Goal: Task Accomplishment & Management: Use online tool/utility

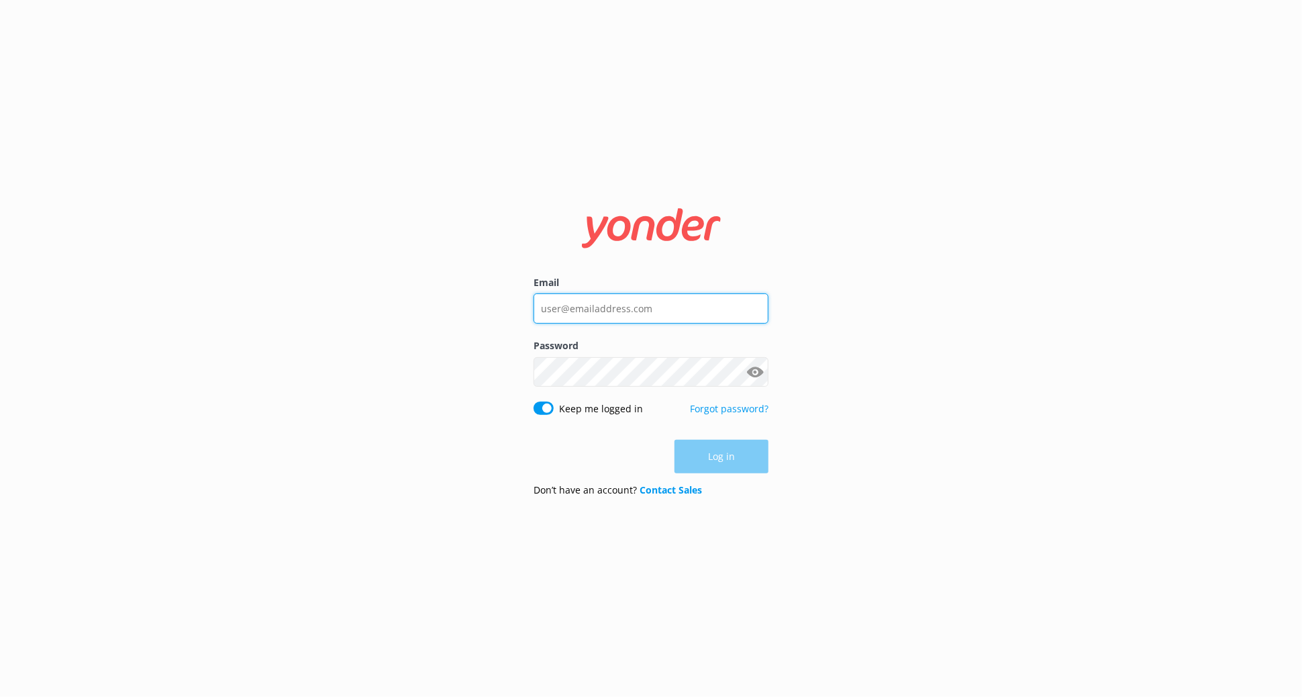
type input "[PERSON_NAME][EMAIL_ADDRESS][DOMAIN_NAME]"
drag, startPoint x: 760, startPoint y: 448, endPoint x: 736, endPoint y: 463, distance: 28.1
click at [760, 447] on div "Log in" at bounding box center [651, 457] width 235 height 34
click at [736, 463] on button "Log in" at bounding box center [721, 457] width 94 height 34
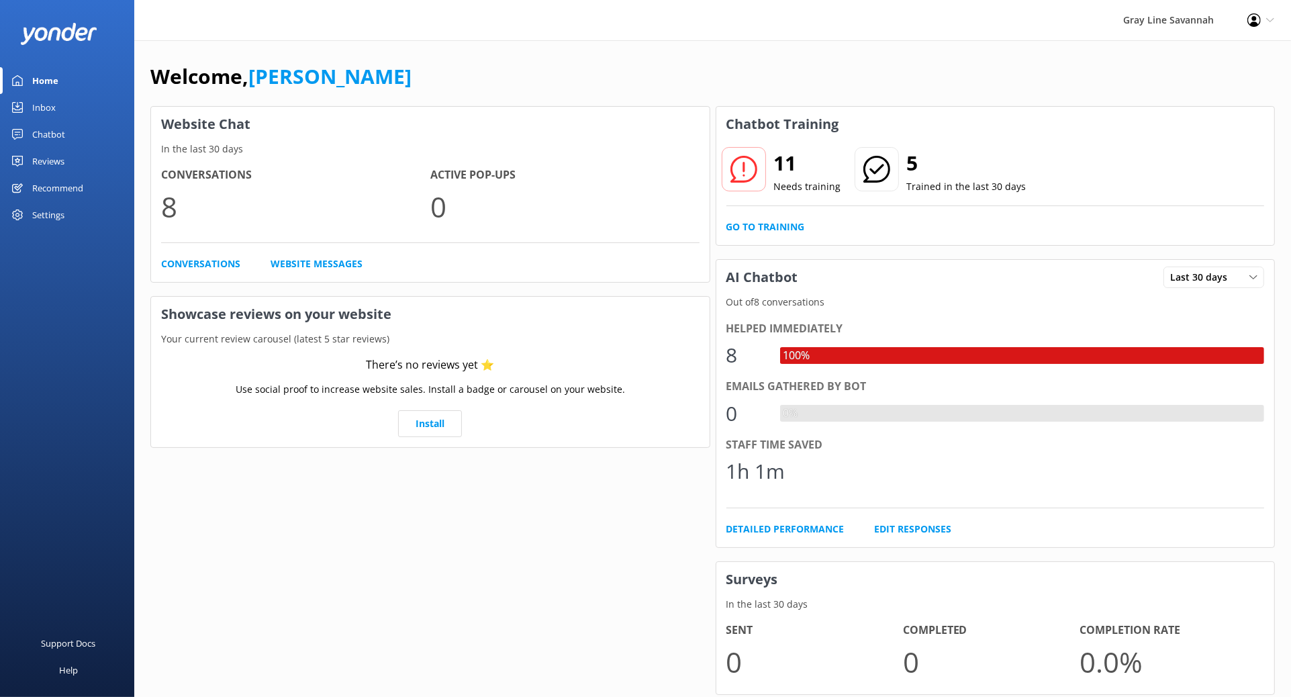
click at [738, 162] on icon at bounding box center [743, 169] width 27 height 27
click at [759, 146] on div "11 Needs training 5 Trained in the last 30 days Go to Training" at bounding box center [995, 193] width 558 height 103
click at [745, 180] on icon at bounding box center [743, 169] width 27 height 27
click at [745, 171] on icon at bounding box center [743, 169] width 27 height 27
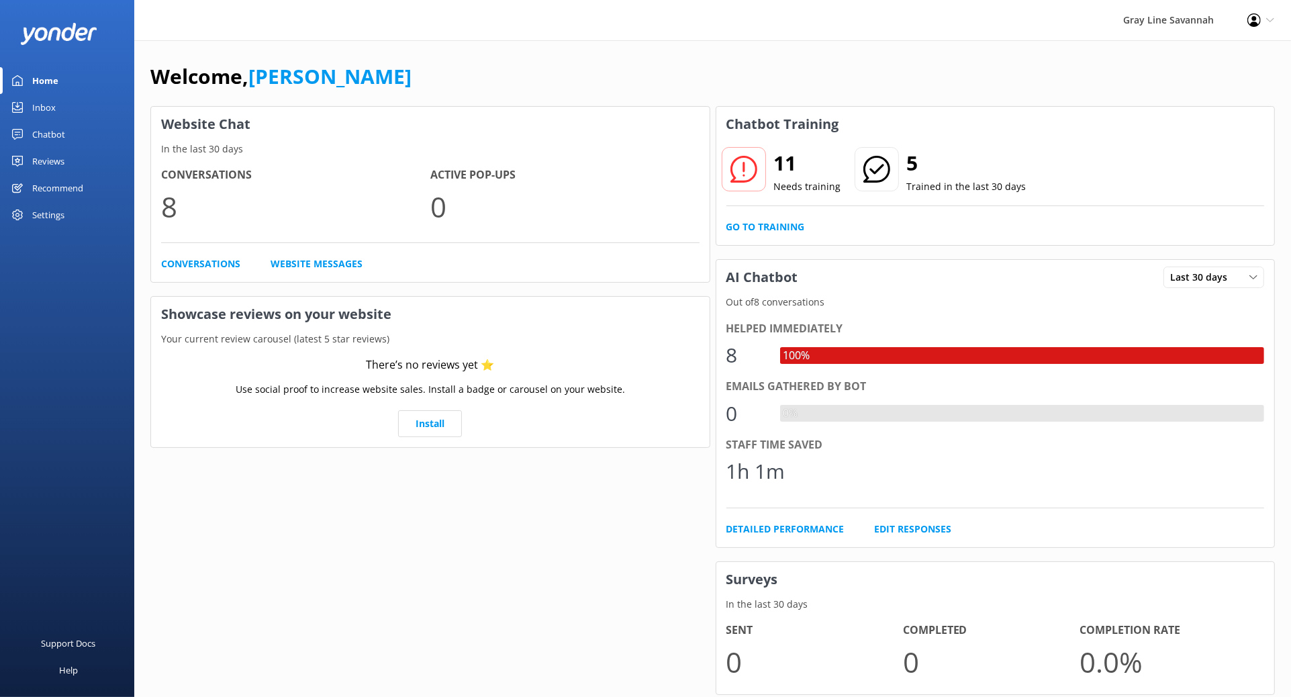
click at [745, 168] on icon at bounding box center [743, 169] width 27 height 27
click at [787, 176] on h2 "11" at bounding box center [807, 163] width 67 height 32
drag, startPoint x: 787, startPoint y: 176, endPoint x: 789, endPoint y: 102, distance: 73.8
click at [789, 102] on div "Welcome, Emily" at bounding box center [712, 83] width 1124 height 46
click at [767, 223] on link "Go to Training" at bounding box center [765, 226] width 79 height 15
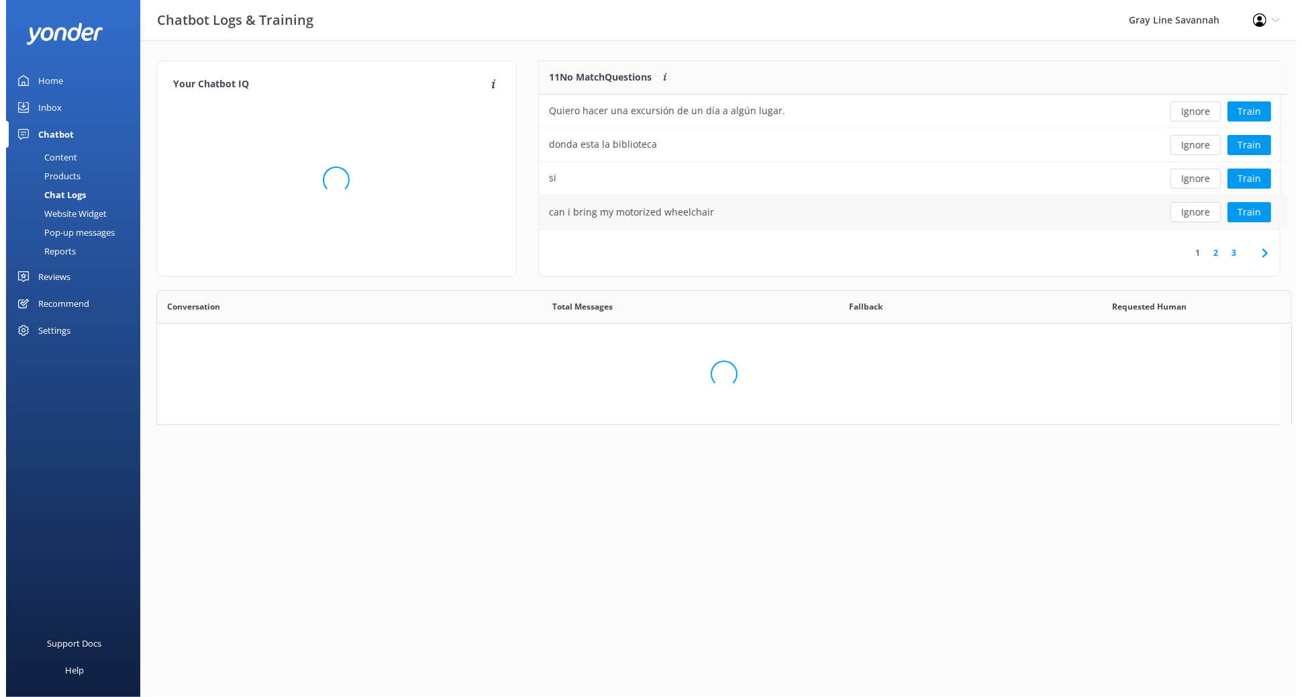
scroll to position [372, 1112]
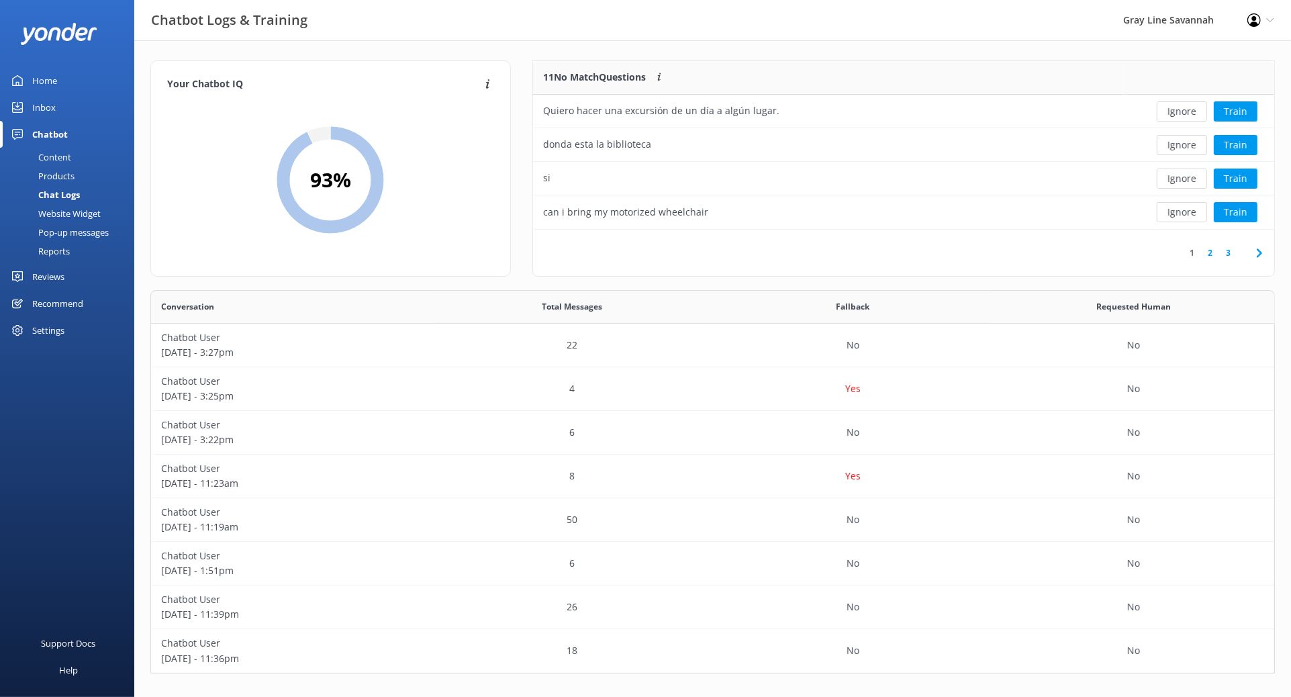
click at [45, 107] on div "Inbox" at bounding box center [43, 107] width 23 height 27
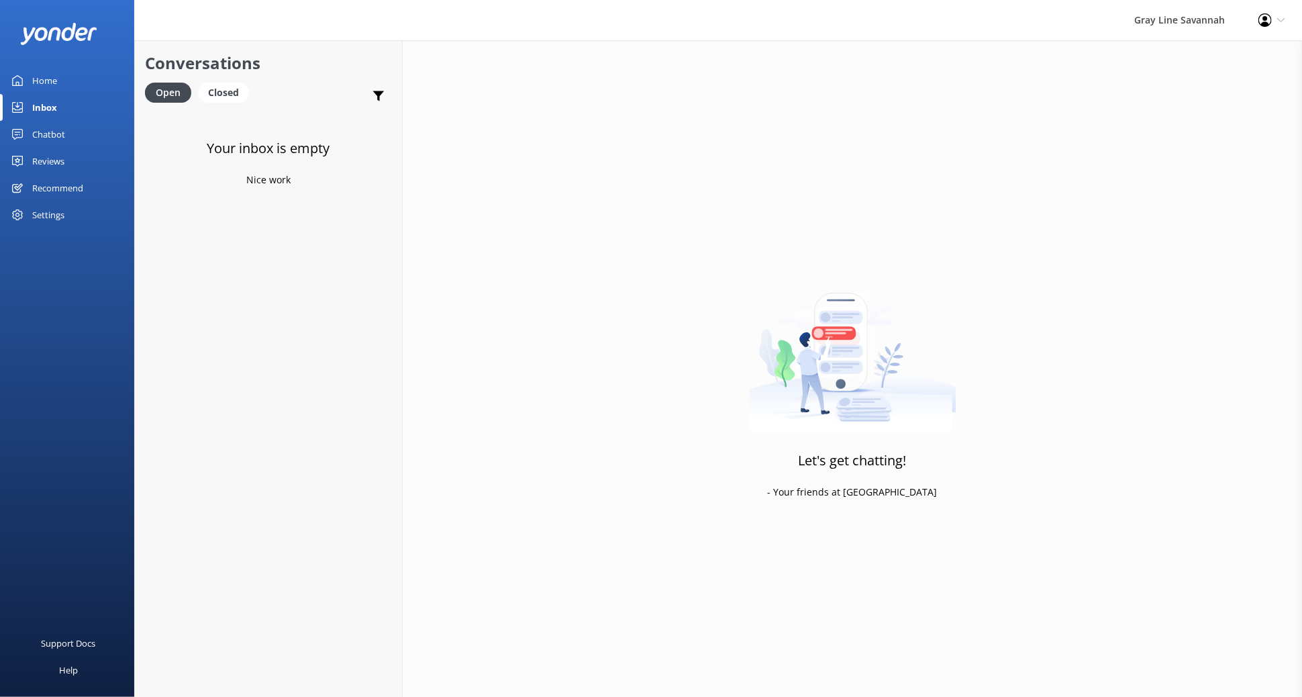
click at [50, 81] on div "Home" at bounding box center [44, 80] width 25 height 27
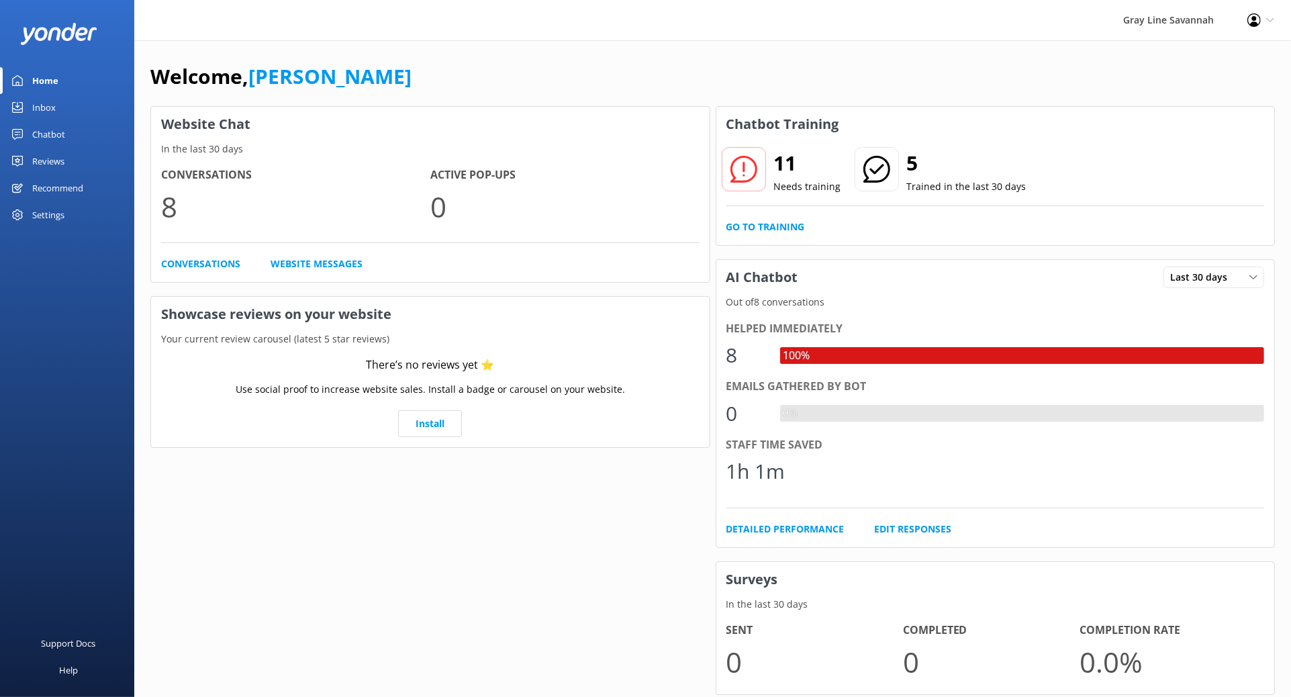
click at [62, 187] on div "Recommend" at bounding box center [57, 187] width 51 height 27
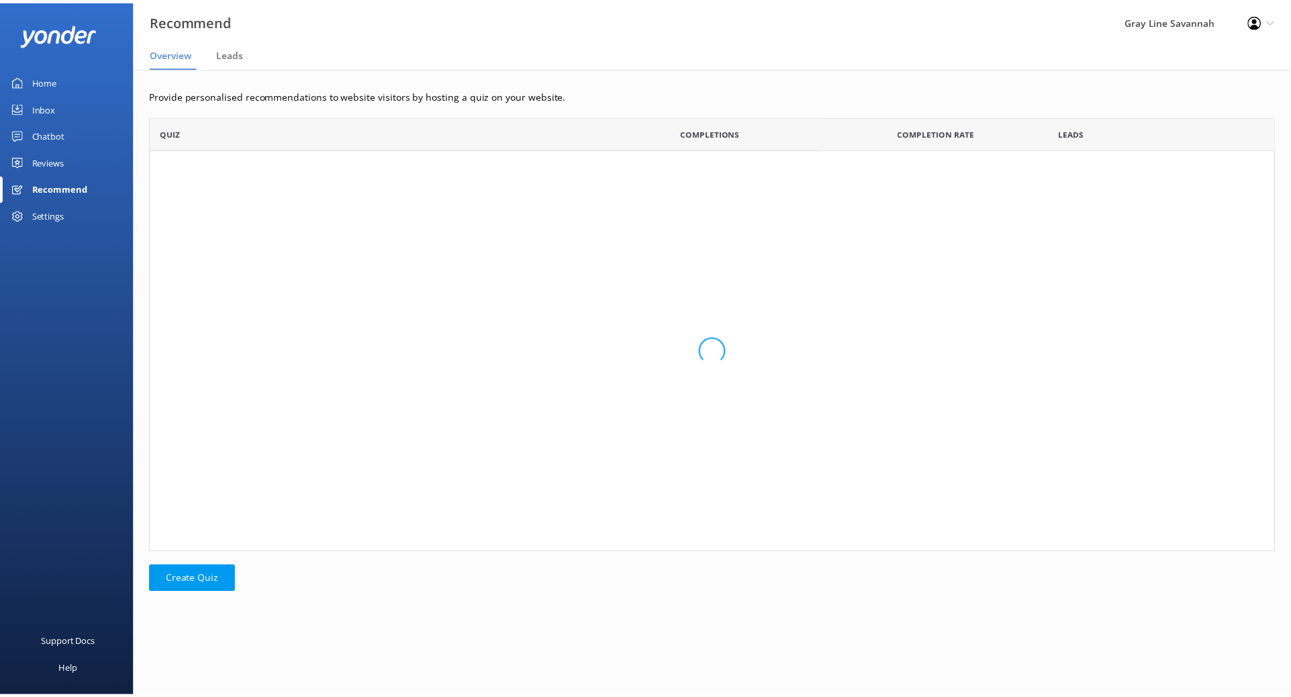
scroll to position [425, 1123]
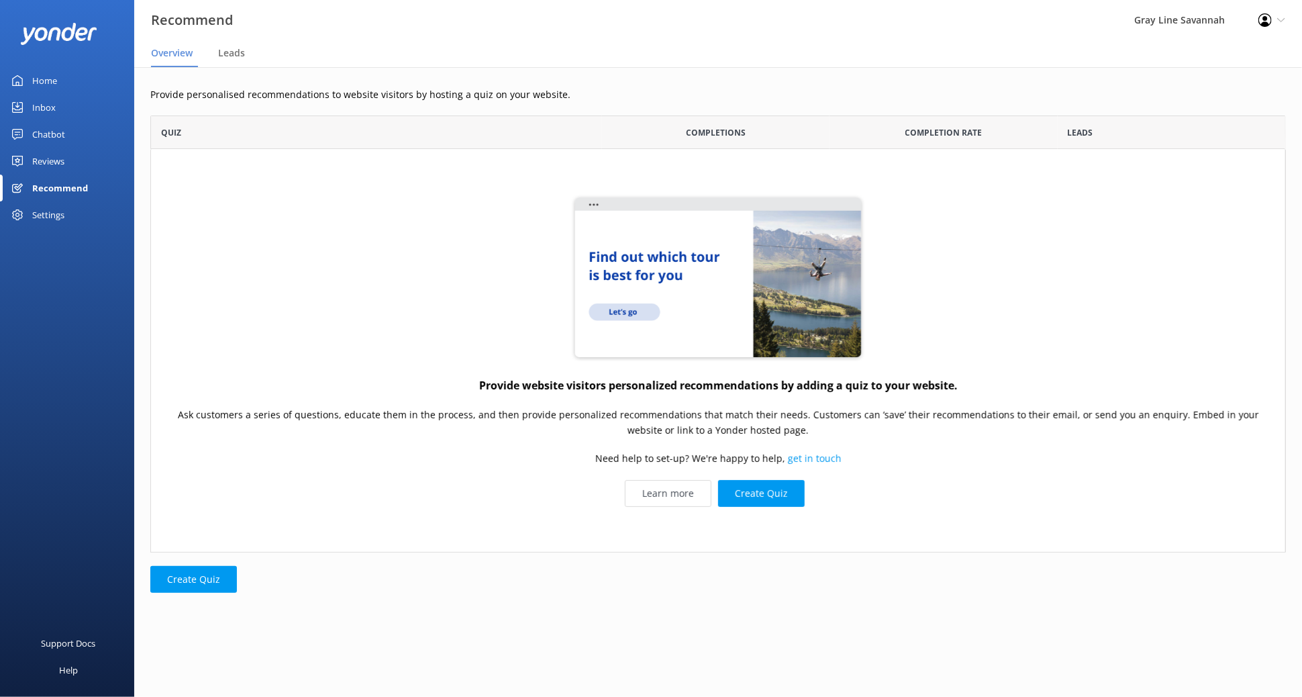
click at [62, 160] on div "Reviews" at bounding box center [48, 161] width 32 height 27
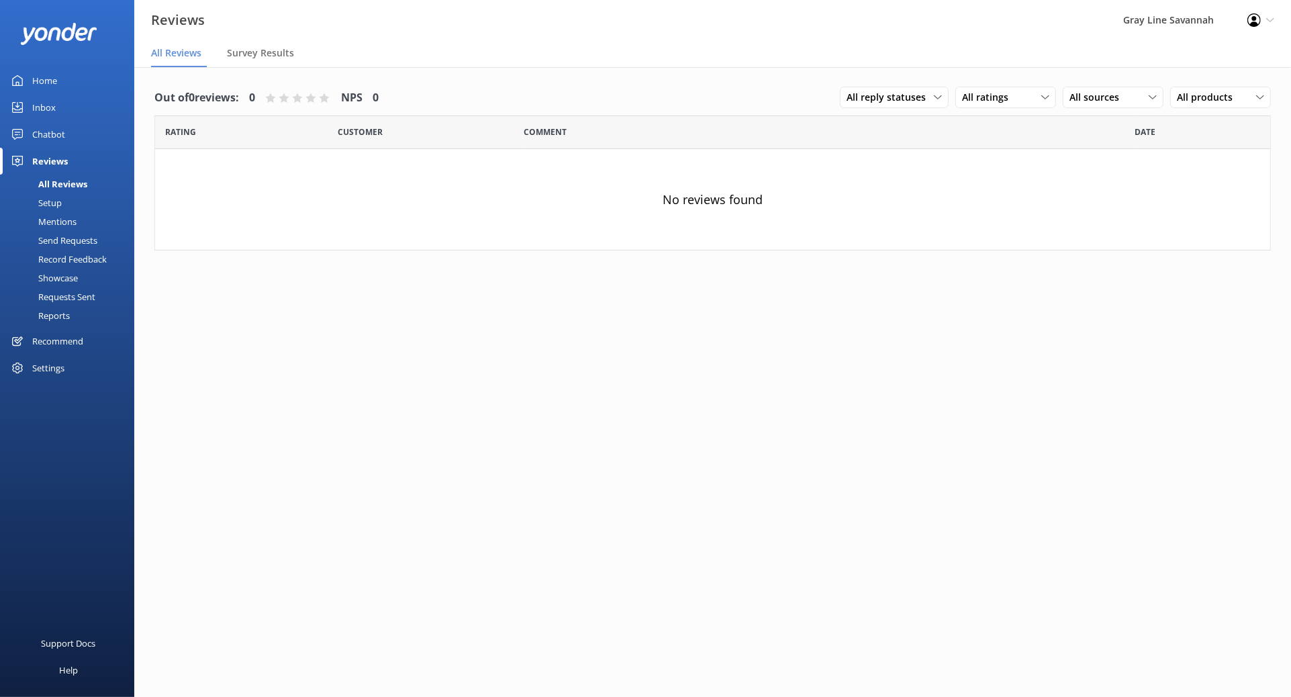
click at [62, 134] on div "Chatbot" at bounding box center [48, 134] width 33 height 27
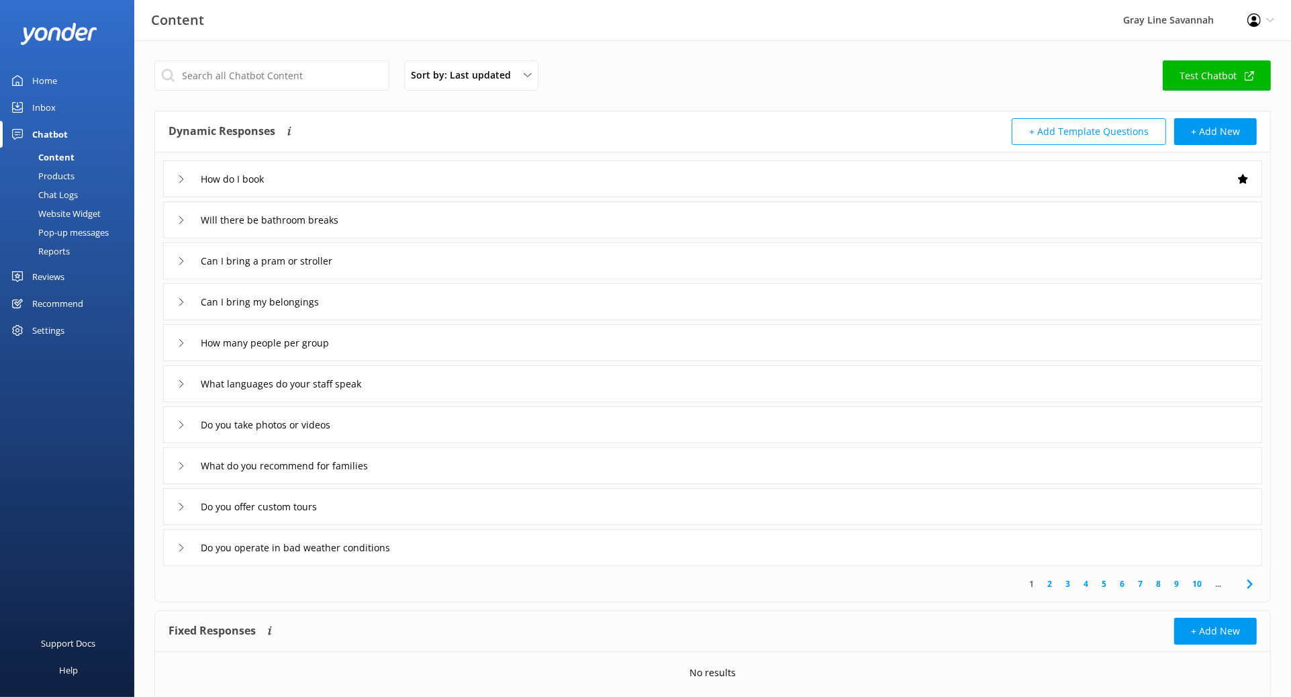
click at [68, 193] on div "Chat Logs" at bounding box center [43, 194] width 70 height 19
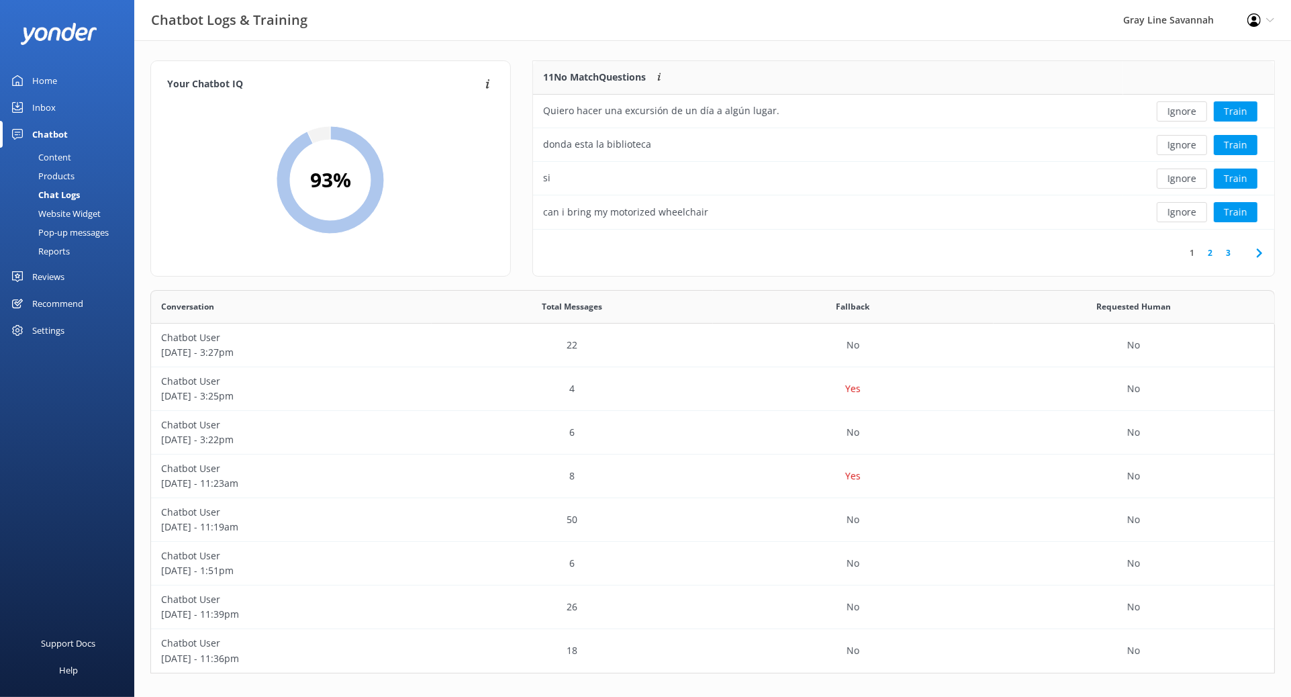
click at [53, 172] on div "Products" at bounding box center [41, 175] width 66 height 19
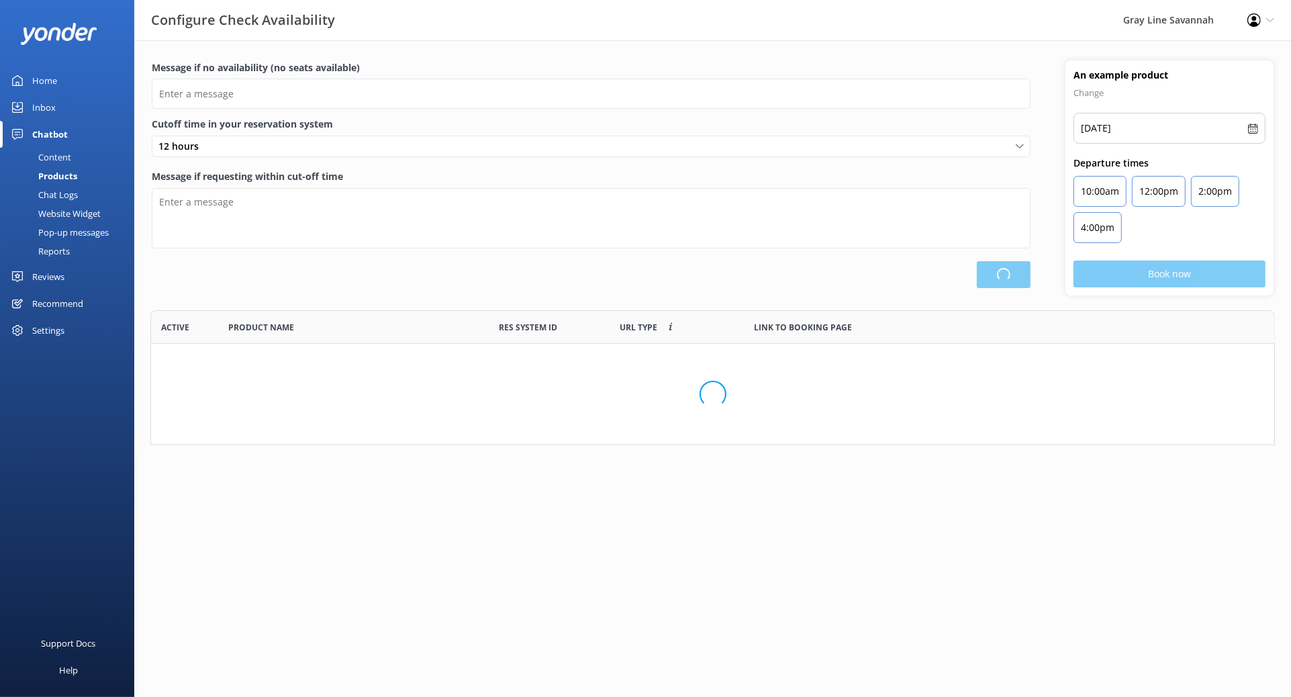
scroll to position [391, 1111]
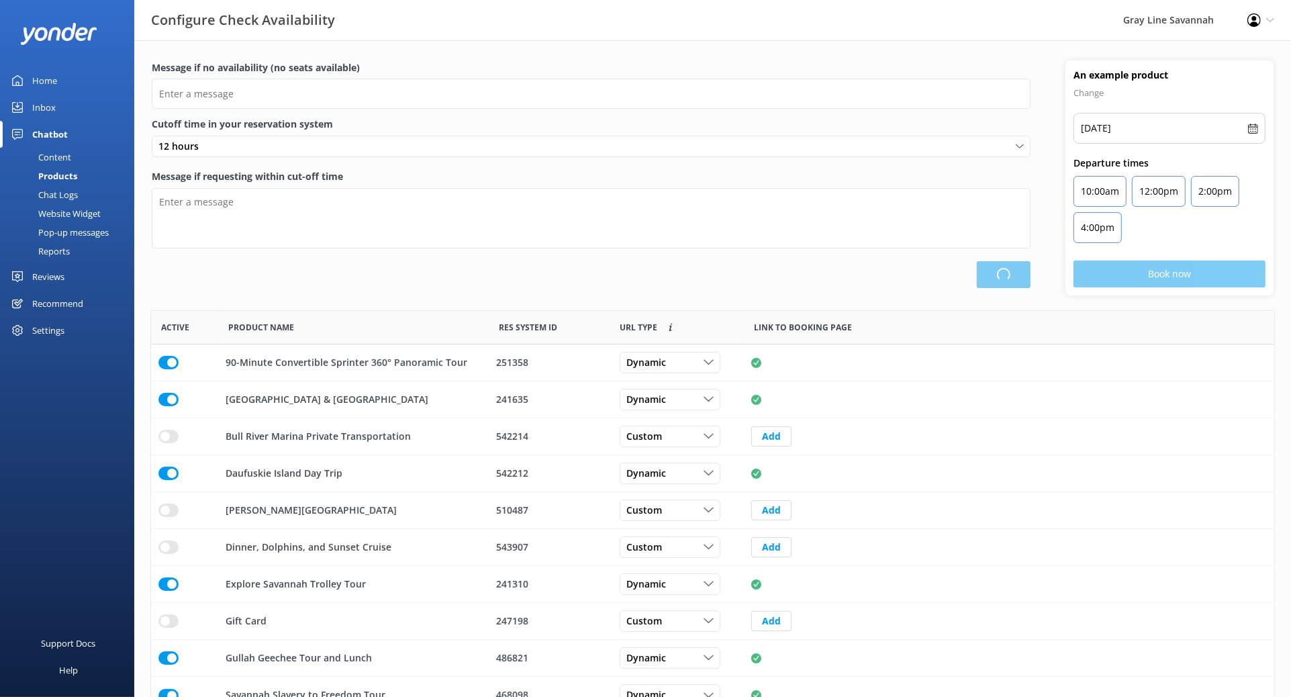
type input "There are no seats available, please check an alternative day"
type textarea "Our online booking system closes {hours} prior to departure. Please contact us …"
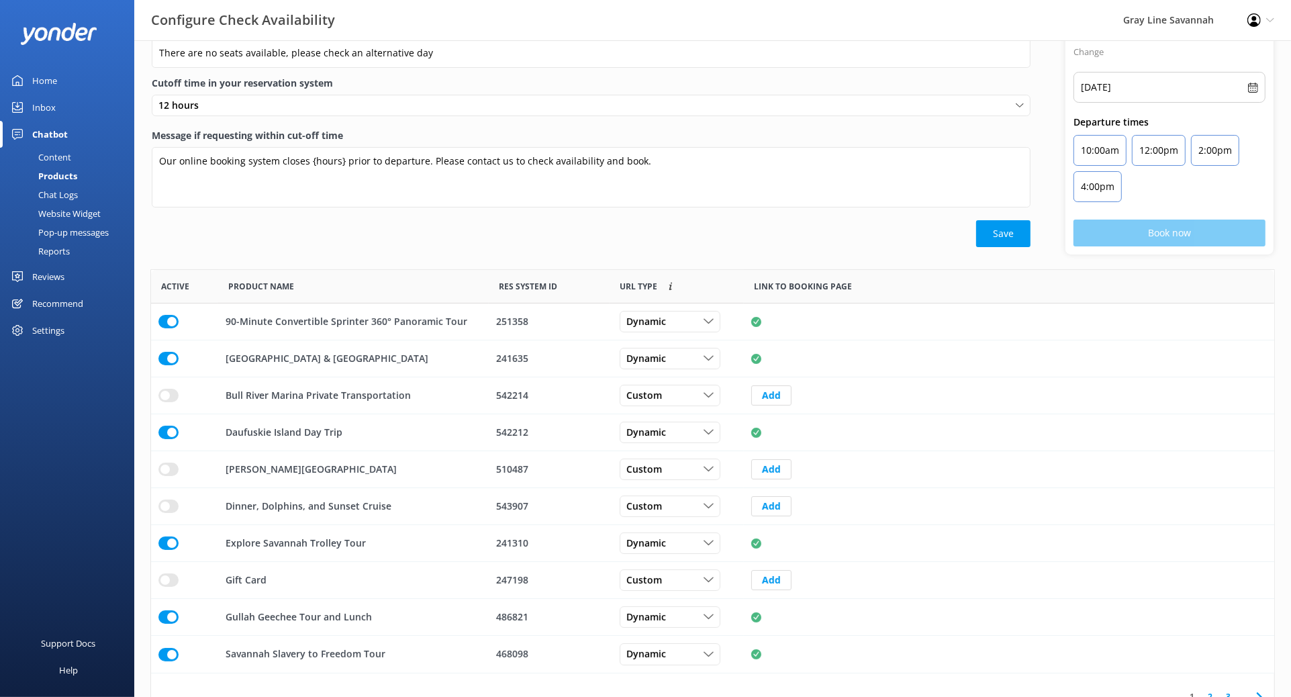
scroll to position [0, 0]
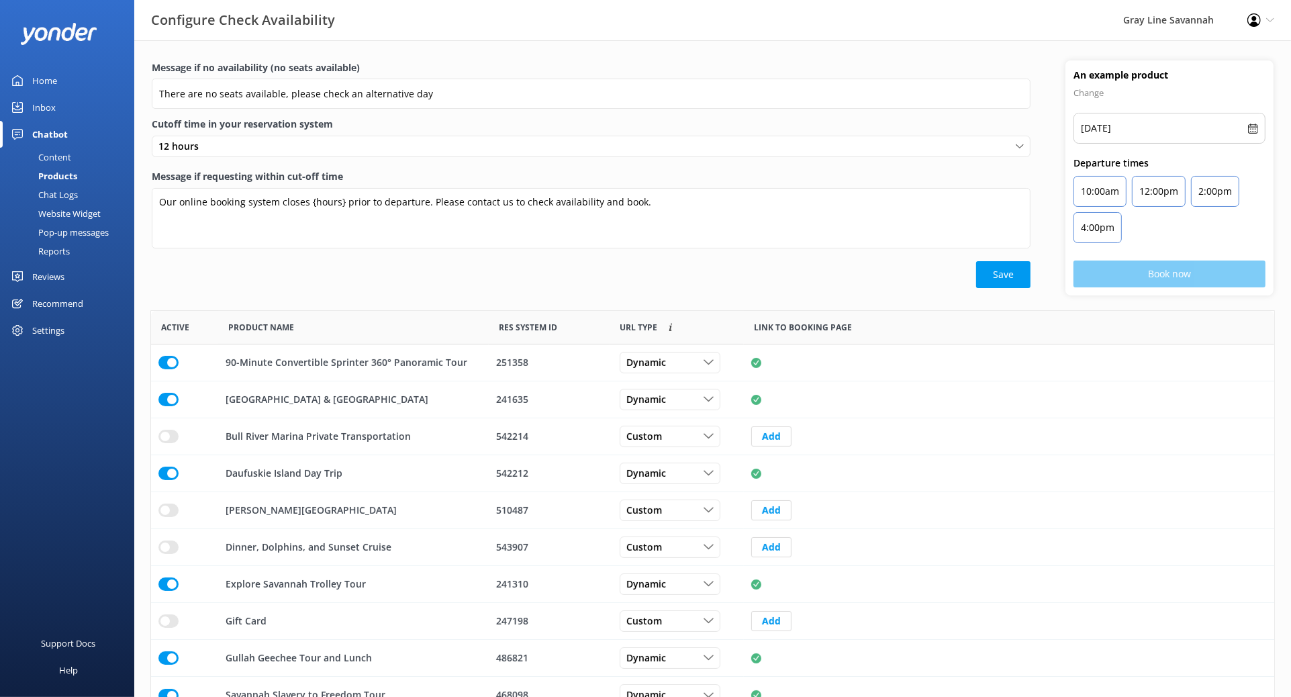
click at [60, 154] on div "Content" at bounding box center [39, 157] width 63 height 19
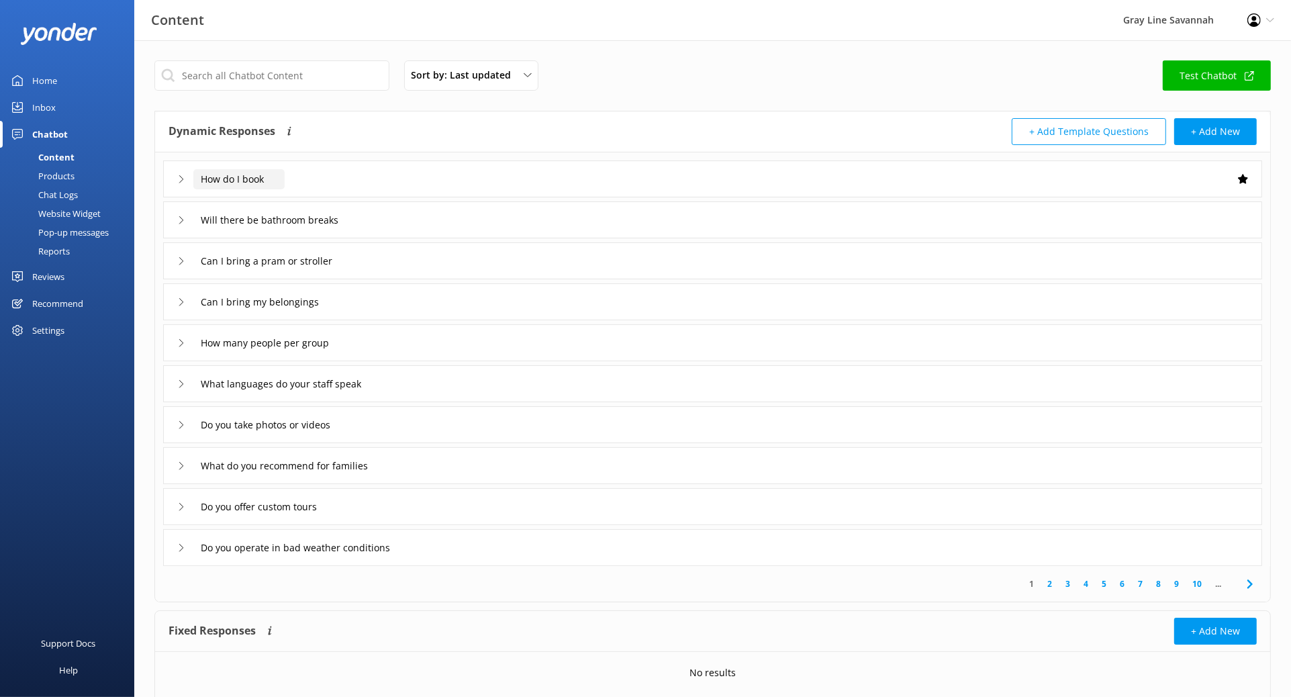
click at [202, 185] on input "How do I book" at bounding box center [238, 179] width 91 height 20
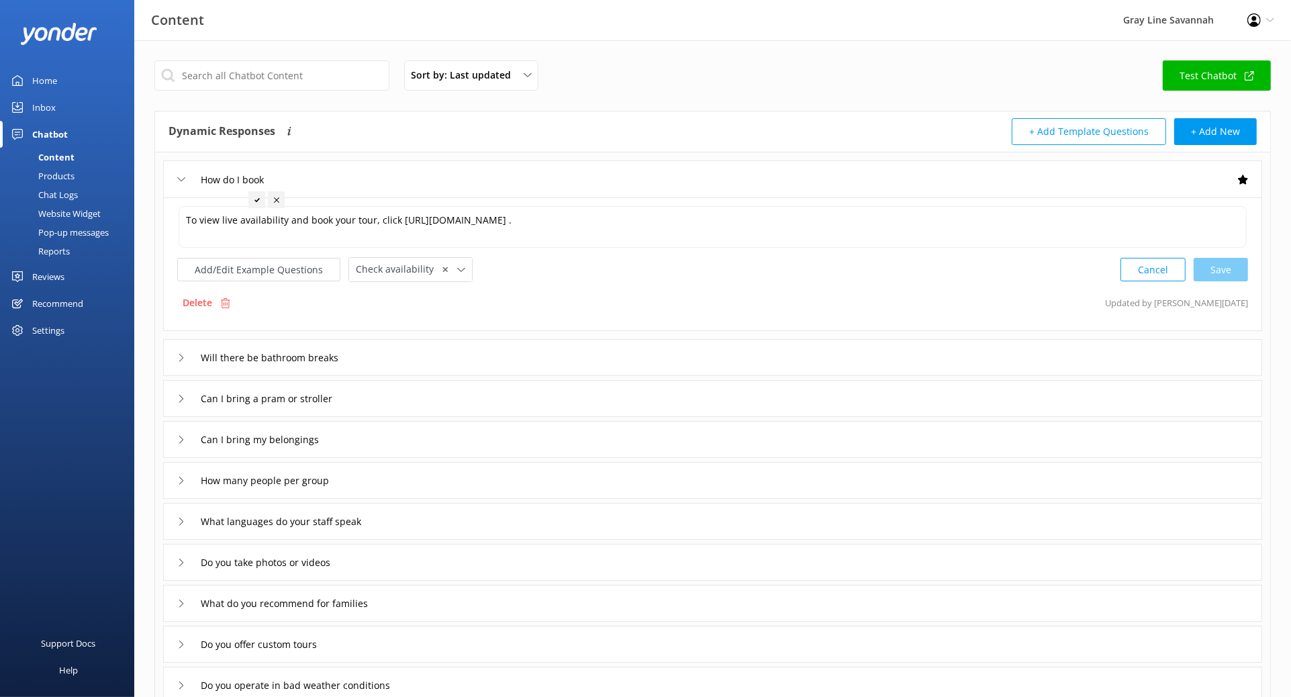
click at [179, 177] on icon at bounding box center [181, 179] width 8 height 8
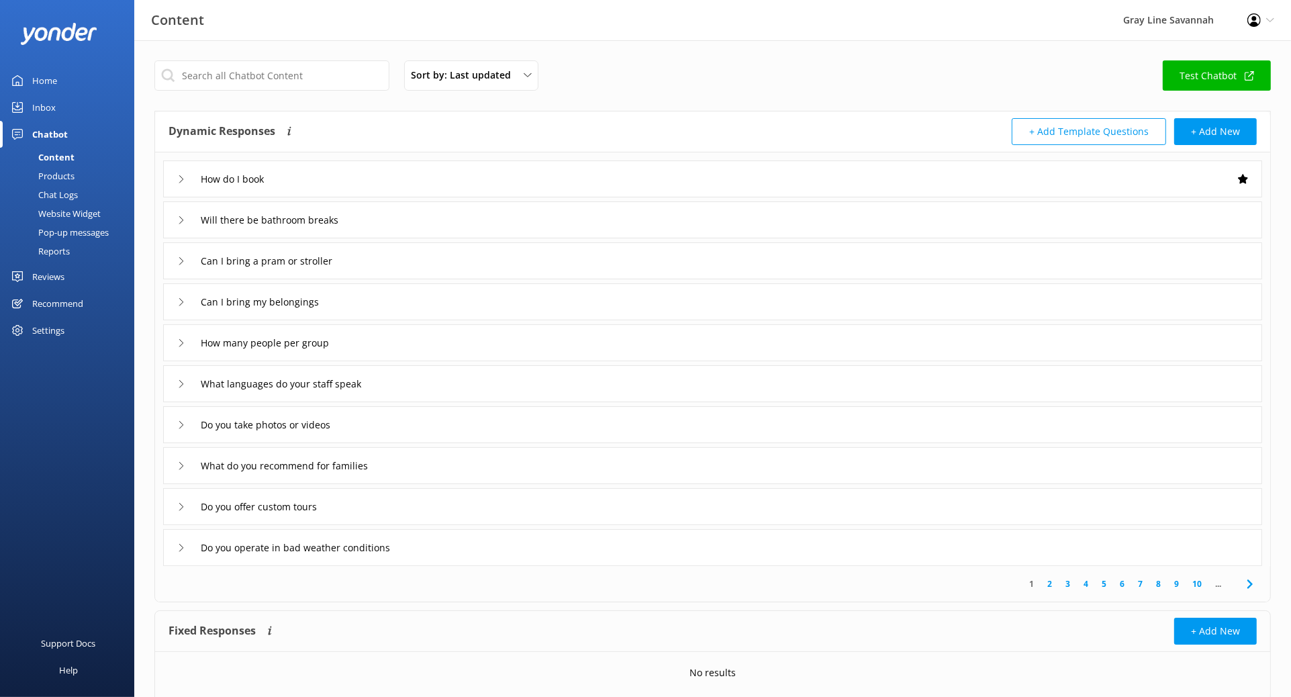
click at [179, 177] on icon at bounding box center [181, 179] width 8 height 8
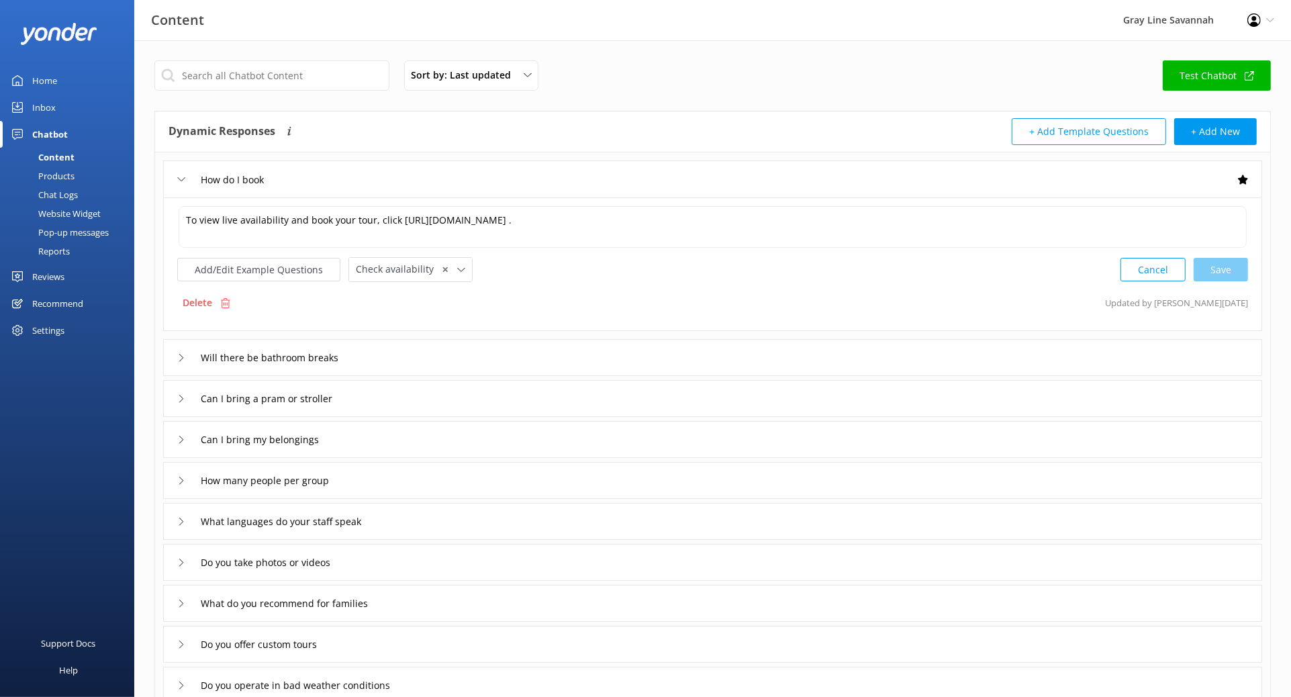
click at [180, 360] on use at bounding box center [181, 357] width 4 height 7
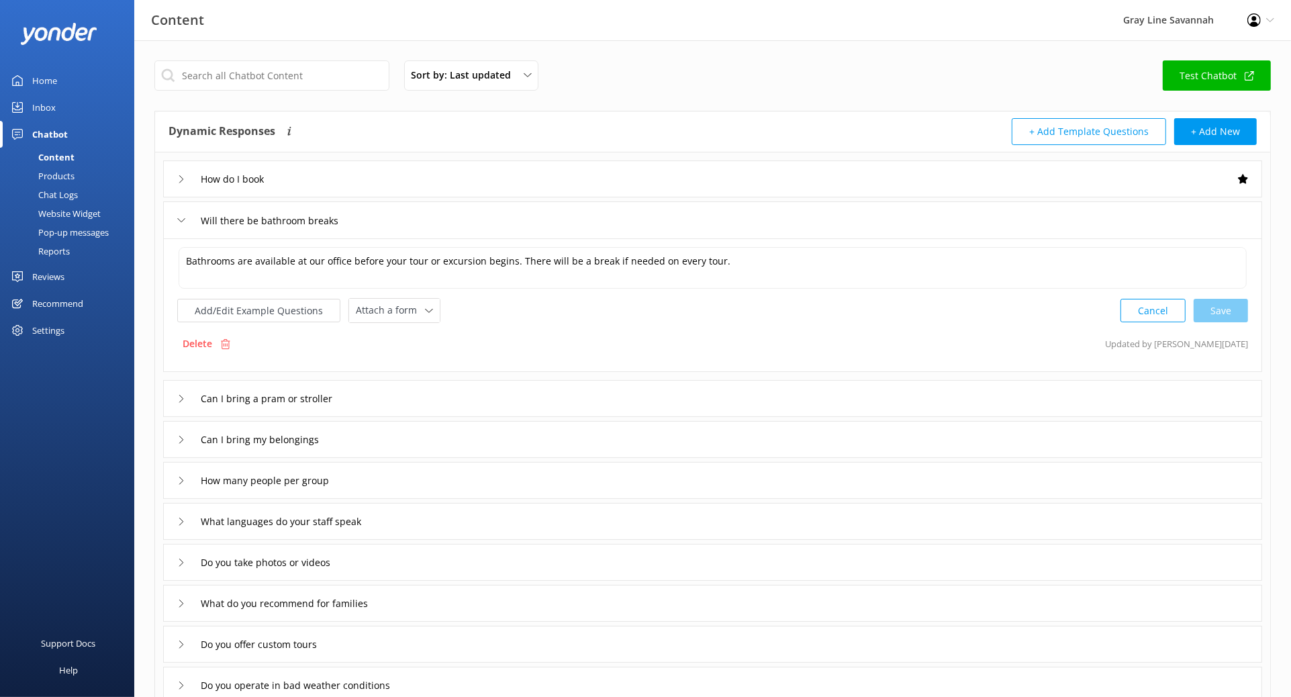
click at [181, 221] on icon at bounding box center [181, 220] width 8 height 8
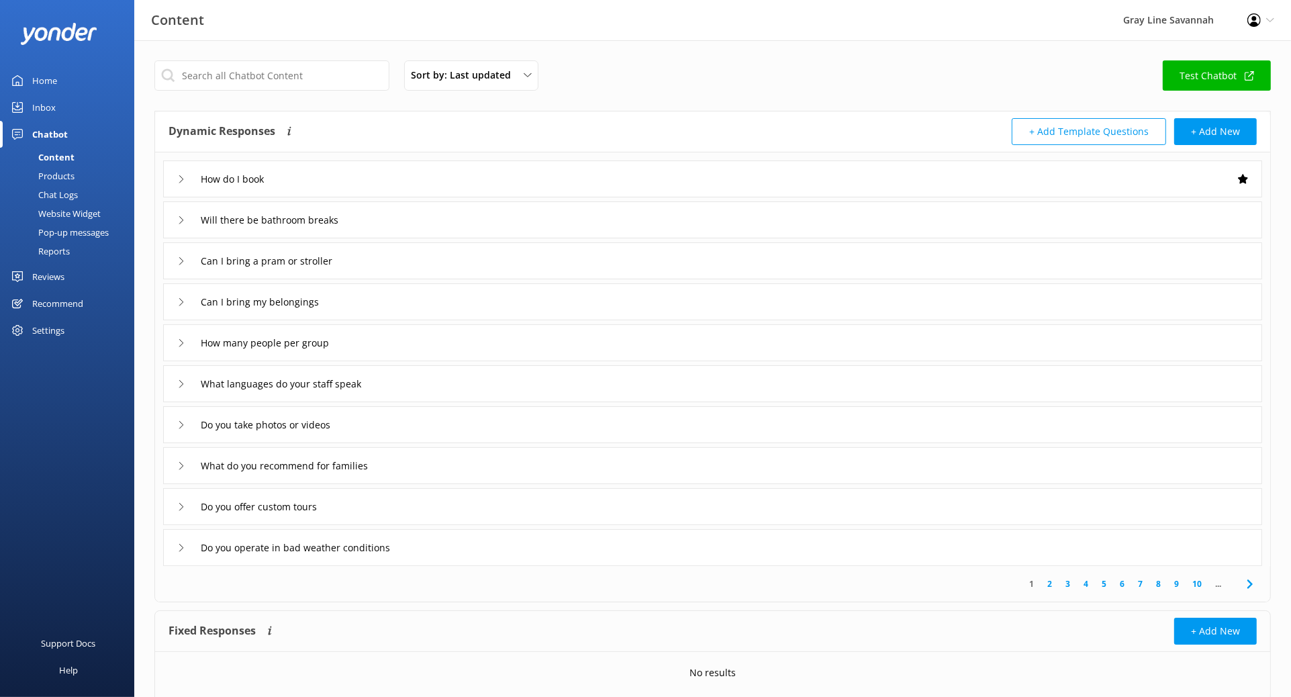
click at [53, 276] on div "Reviews" at bounding box center [48, 276] width 32 height 27
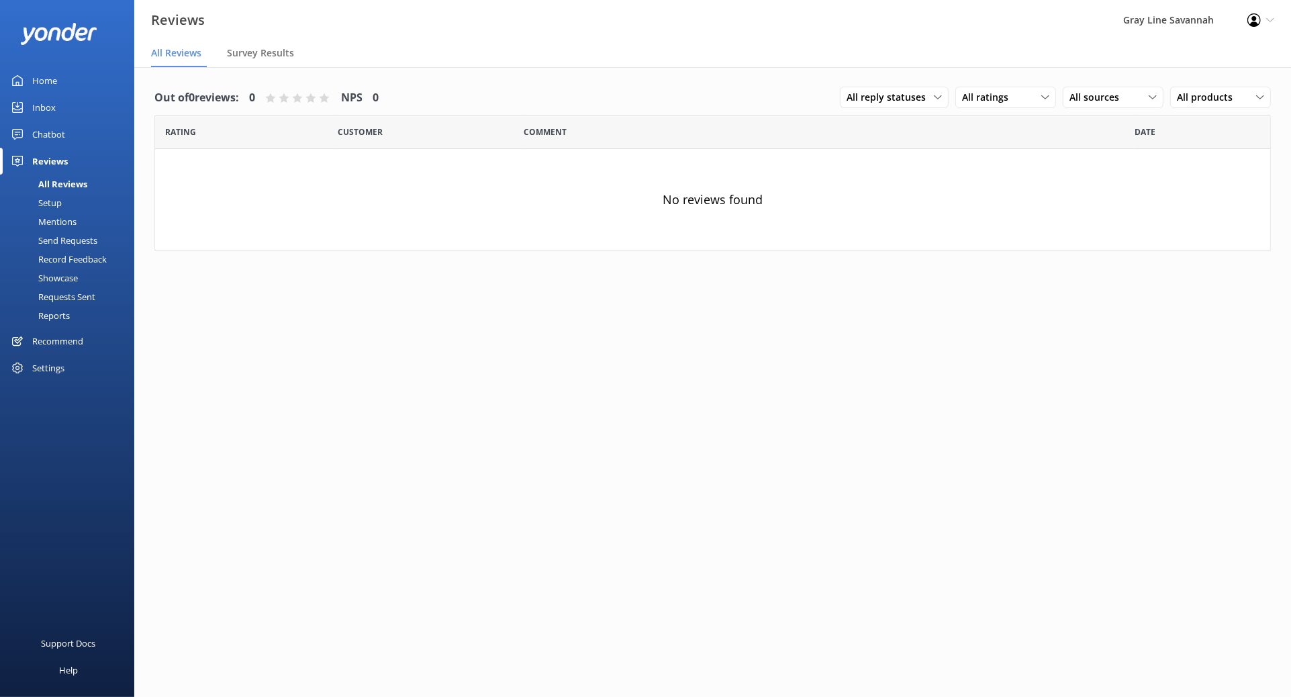
click at [62, 95] on link "Inbox" at bounding box center [67, 107] width 134 height 27
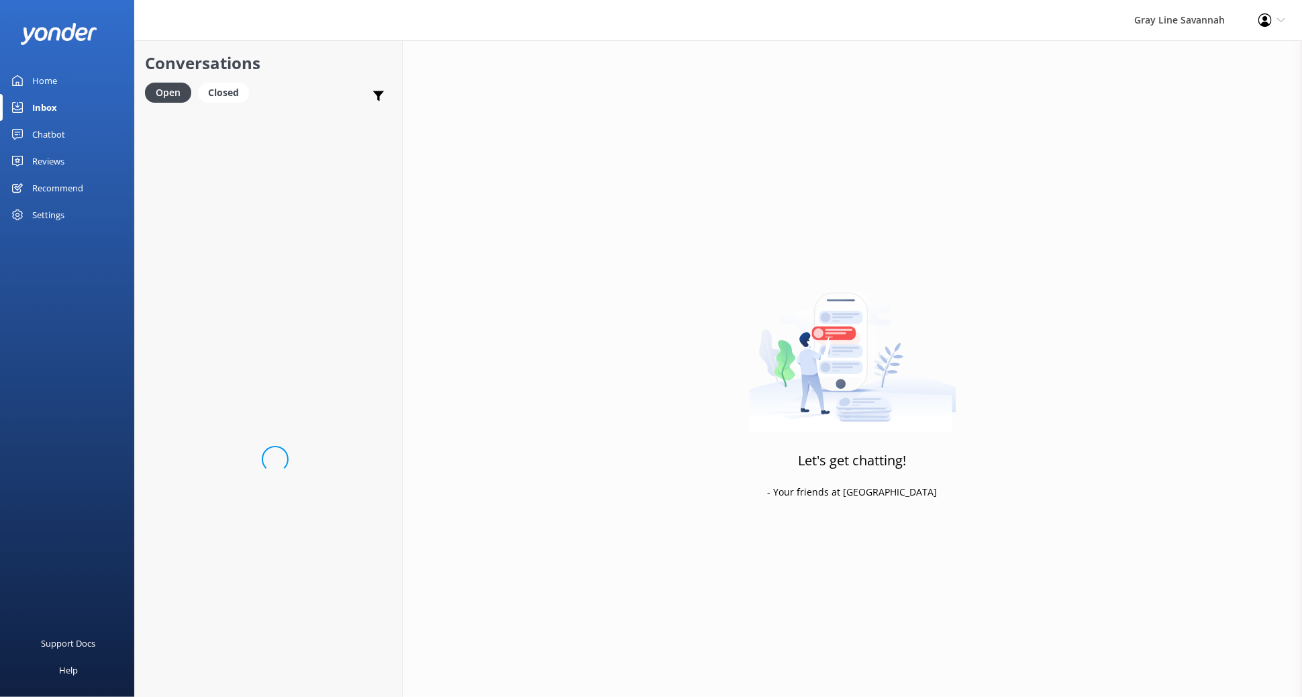
click at [58, 73] on link "Home" at bounding box center [67, 80] width 134 height 27
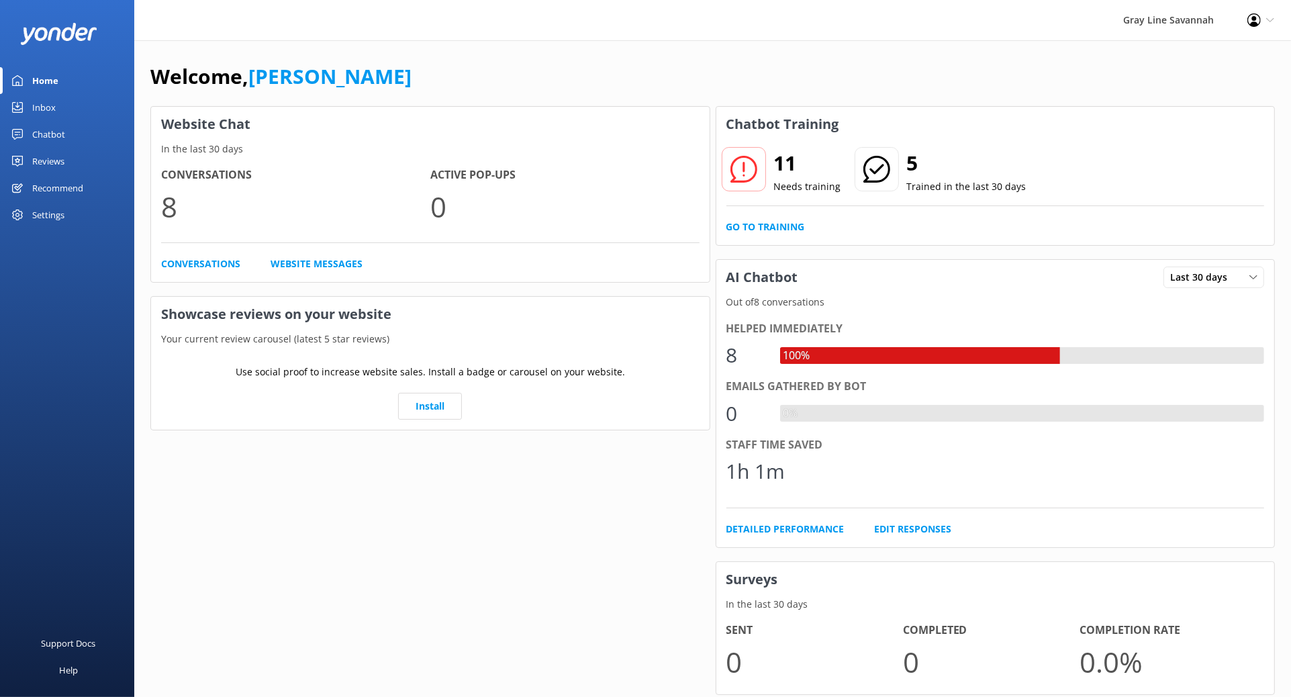
click at [66, 125] on link "Chatbot" at bounding box center [67, 134] width 134 height 27
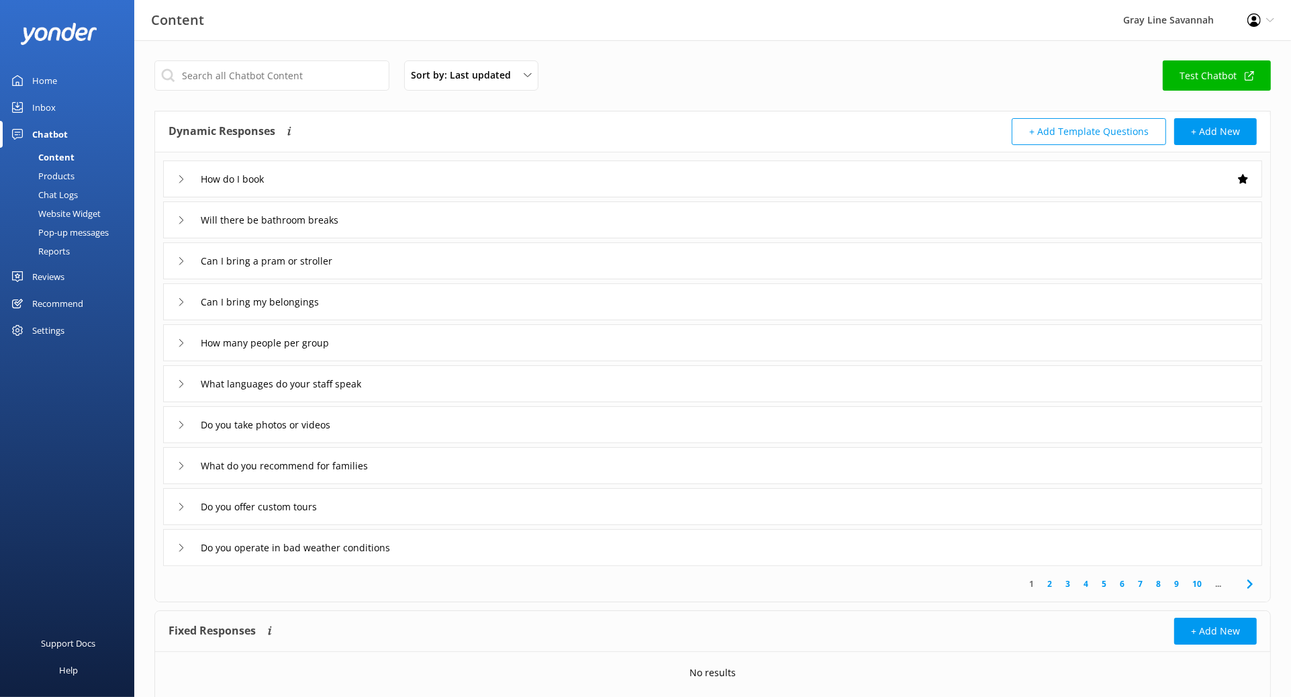
click at [66, 193] on div "Chat Logs" at bounding box center [43, 194] width 70 height 19
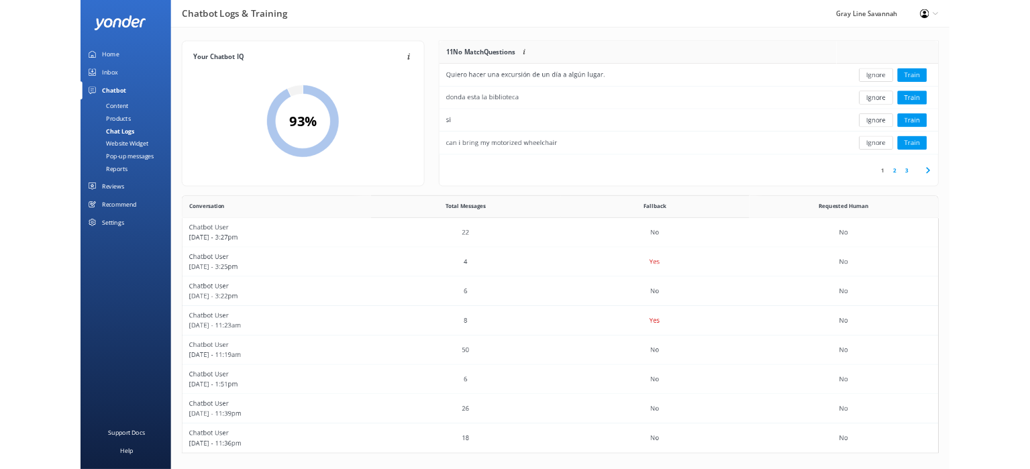
scroll to position [372, 852]
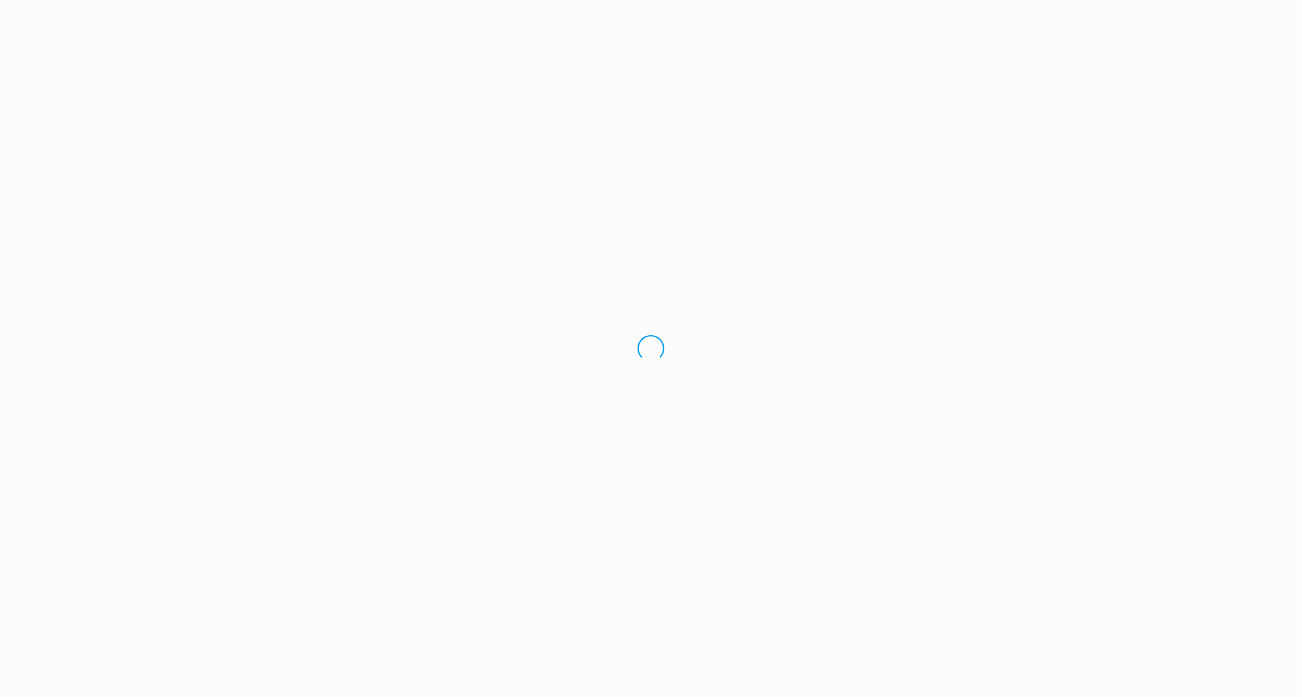
click at [56, 172] on div "Loading.." at bounding box center [651, 348] width 1302 height 697
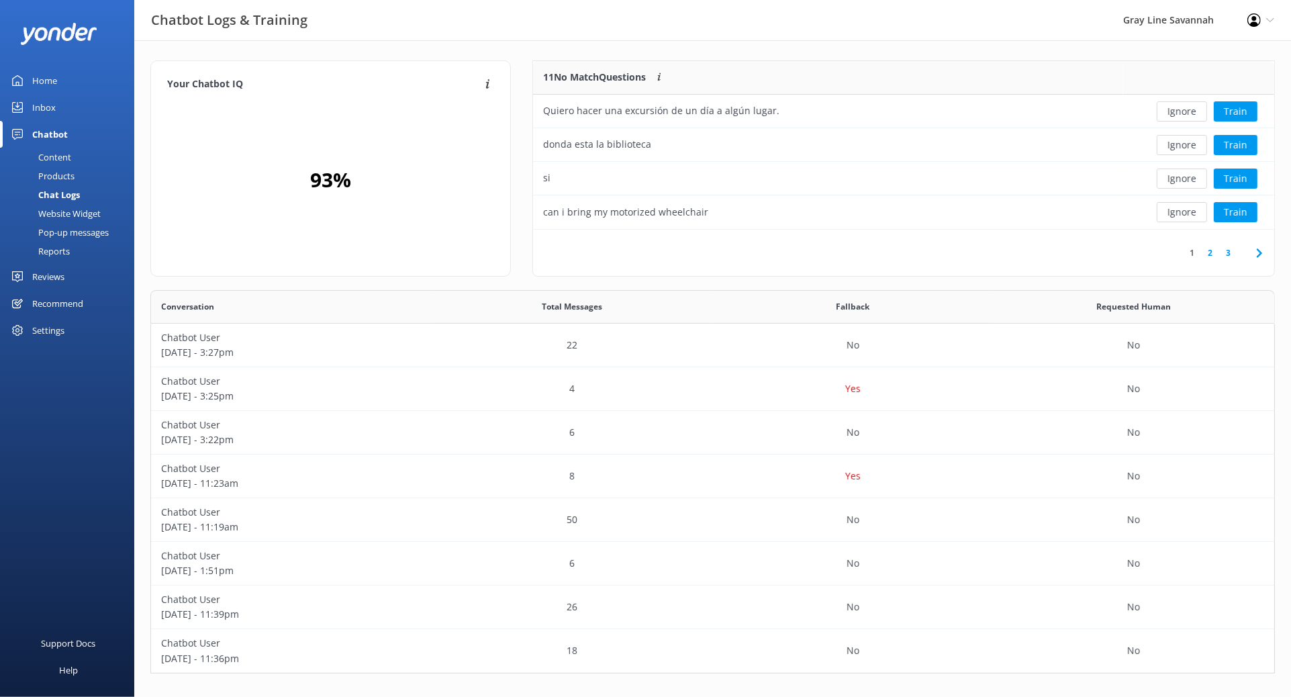
scroll to position [156, 729]
click at [1207, 252] on link "2" at bounding box center [1210, 252] width 18 height 13
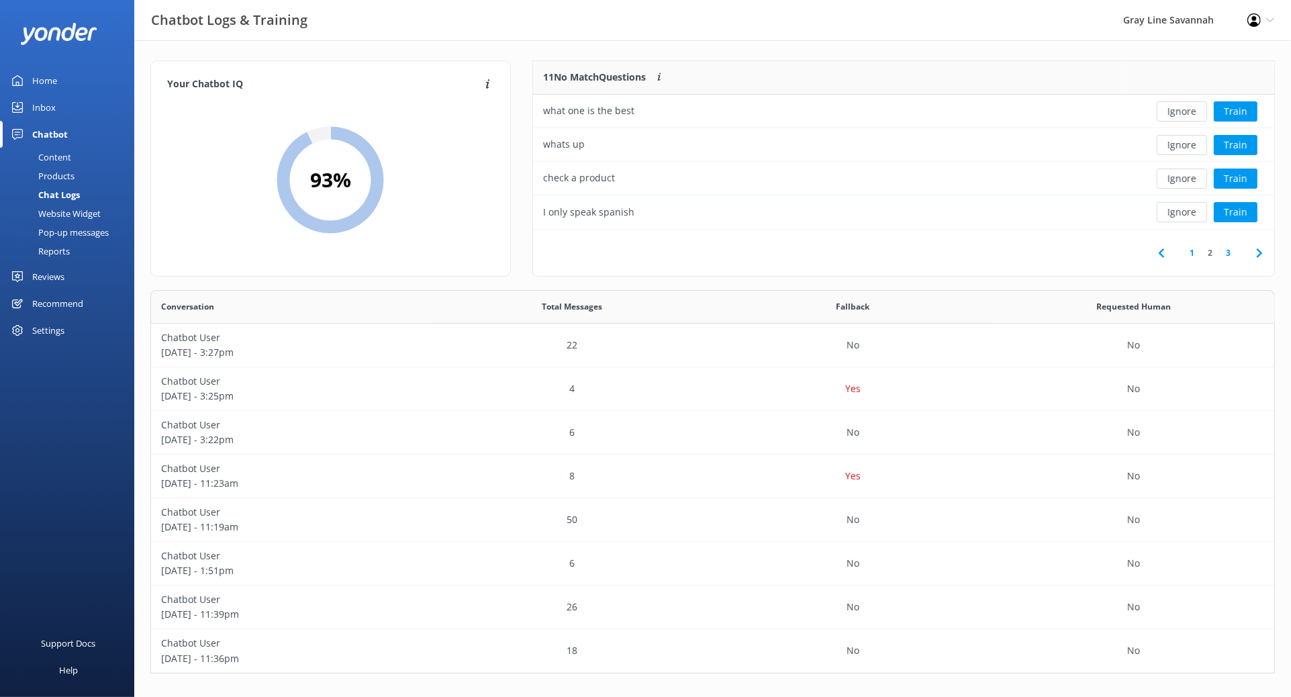
click at [1225, 251] on link "3" at bounding box center [1228, 252] width 18 height 13
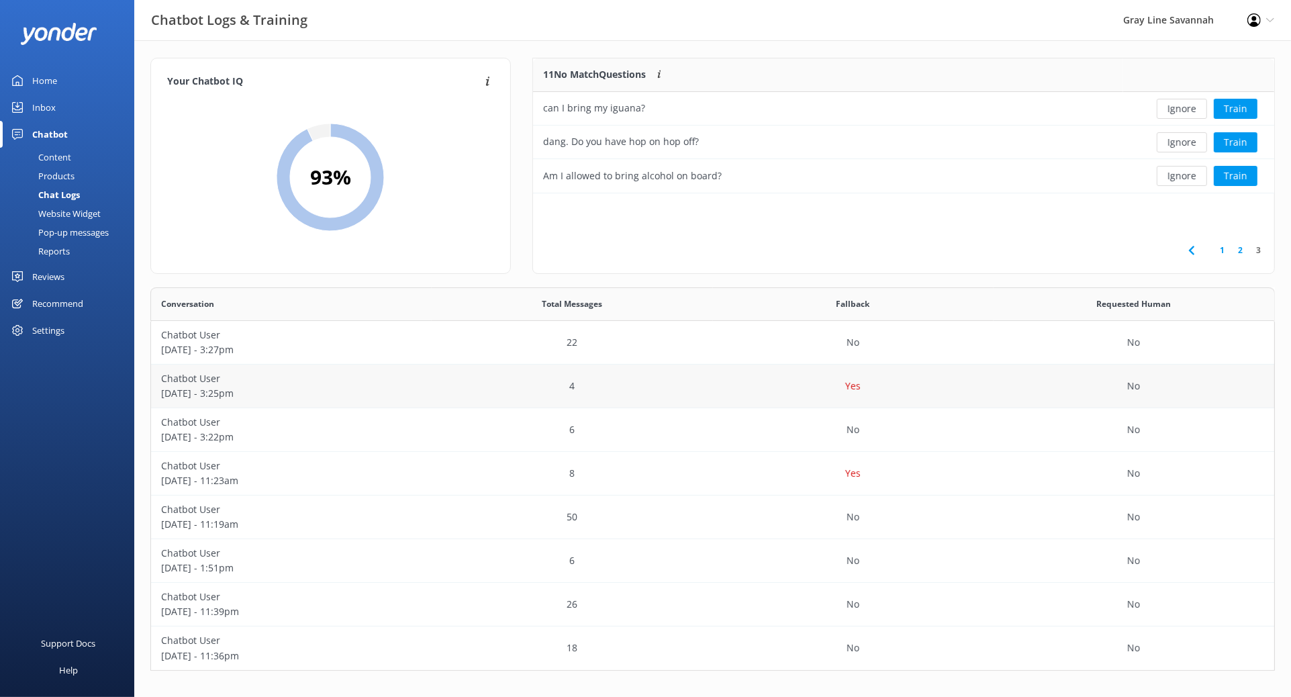
scroll to position [3, 0]
click at [61, 174] on div "Products" at bounding box center [41, 175] width 66 height 19
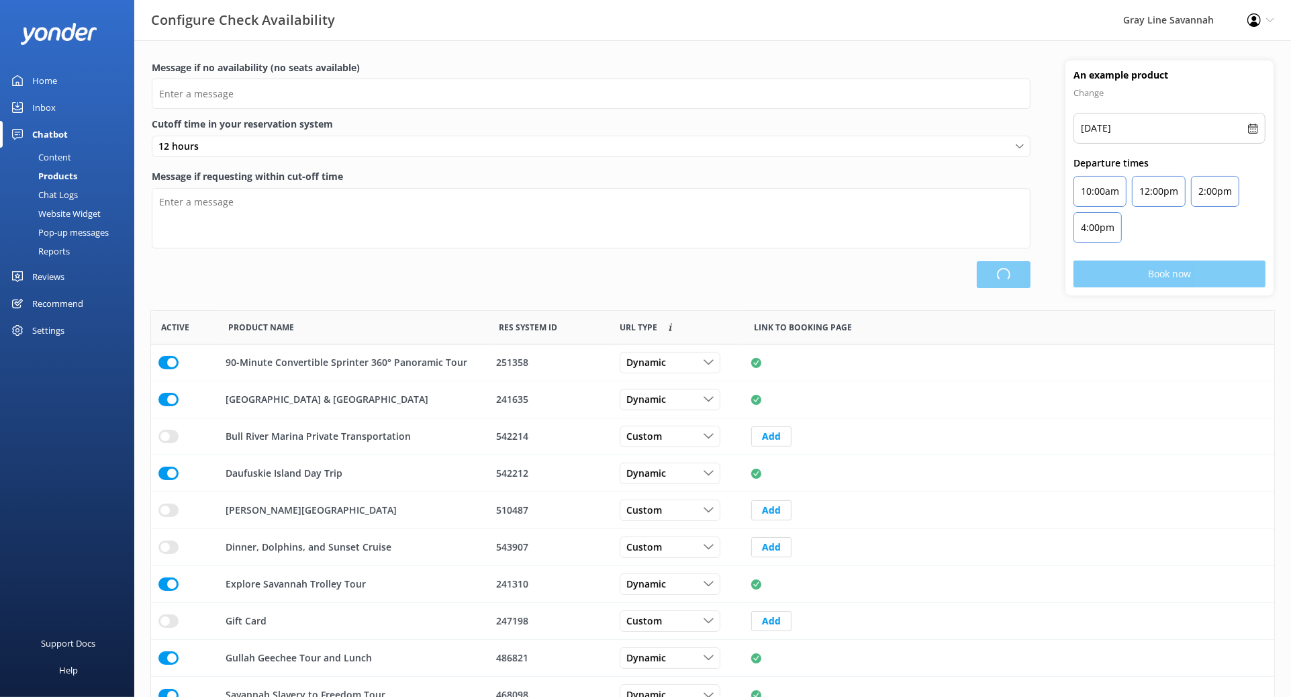
scroll to position [391, 1111]
type input "There are no seats available, please check an alternative day"
type textarea "Our online booking system closes {hours} prior to departure. Please contact us …"
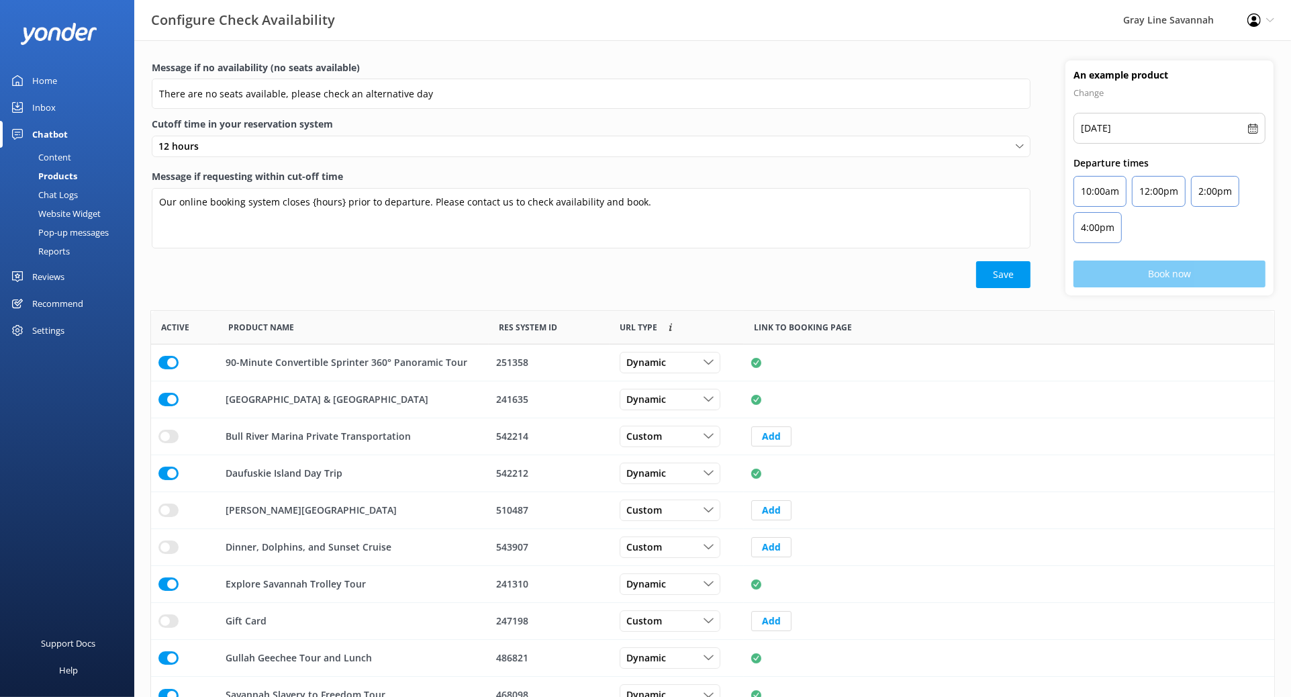
click at [54, 156] on div "Content" at bounding box center [39, 157] width 63 height 19
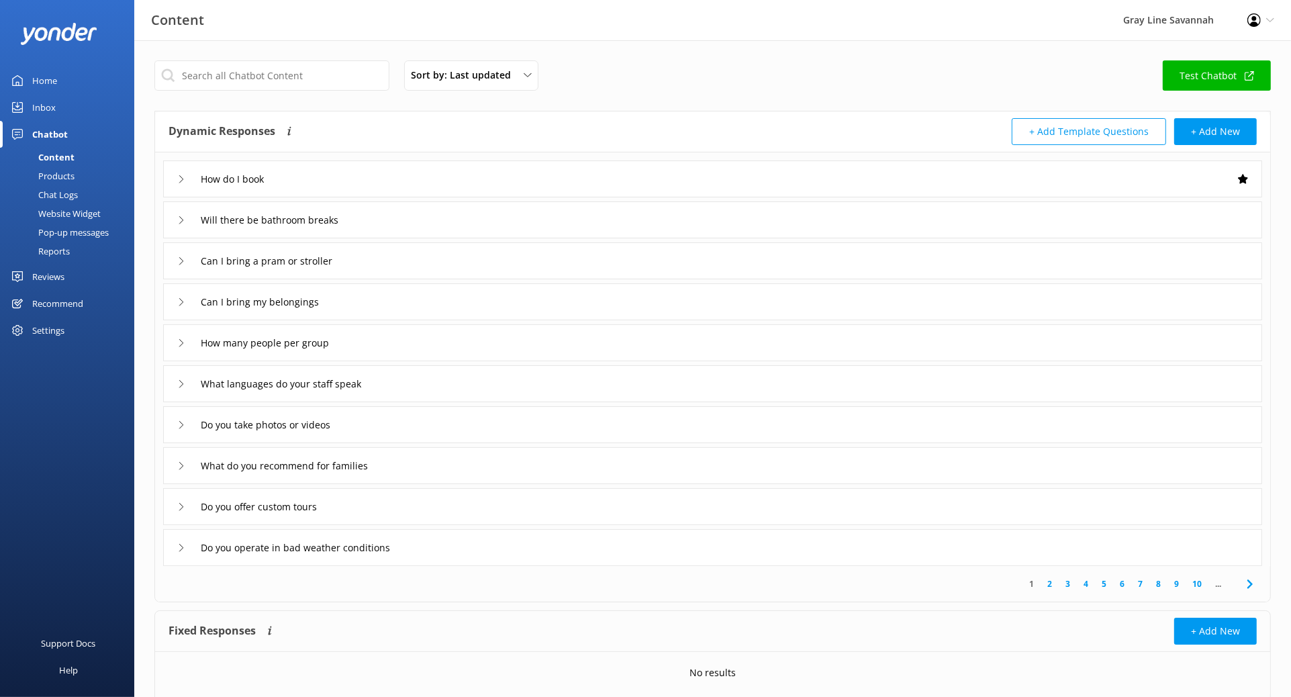
click at [1241, 70] on link "Test Chatbot" at bounding box center [1216, 75] width 108 height 30
click at [227, 468] on input "What do you recommend for families" at bounding box center [292, 466] width 199 height 20
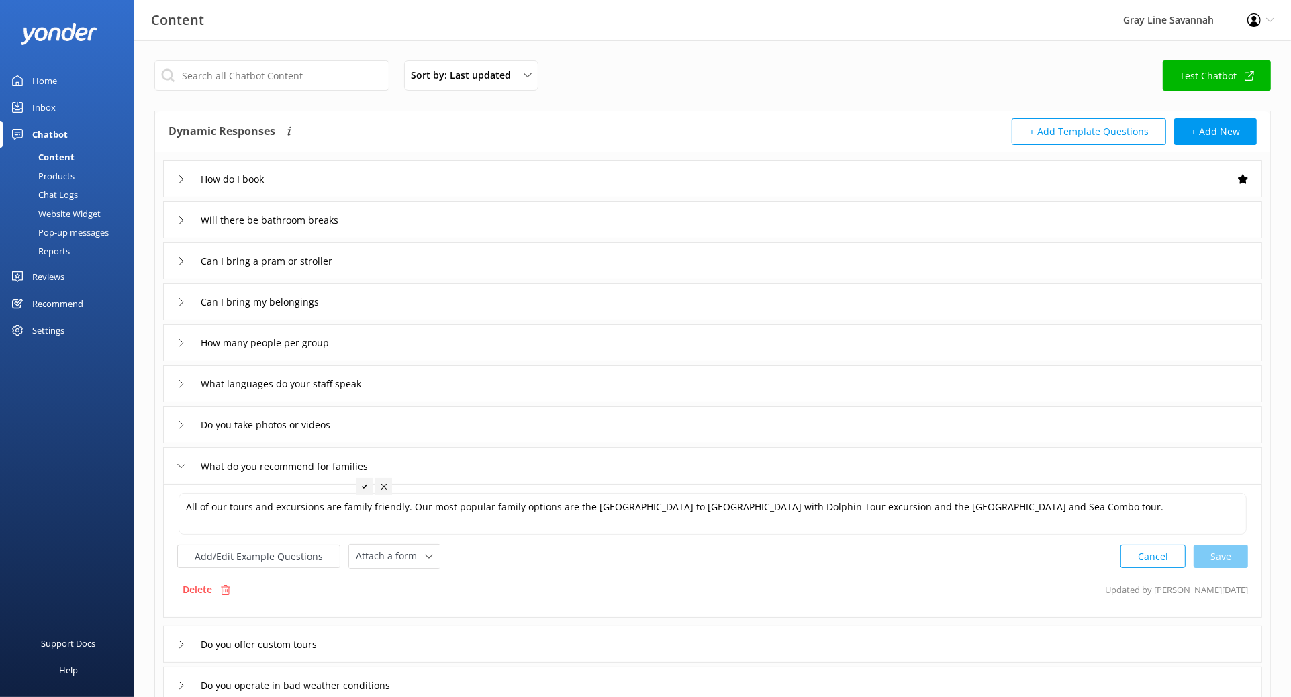
click at [185, 468] on div "What do you recommend for families" at bounding box center [276, 466] width 199 height 22
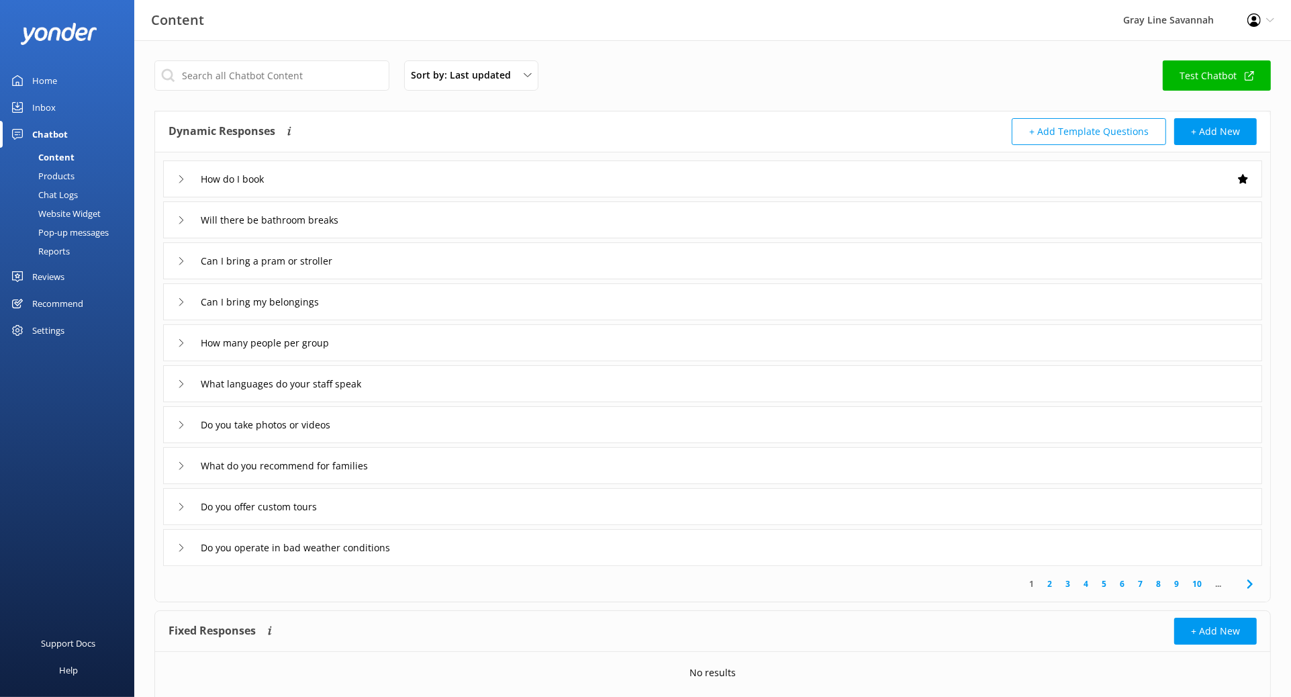
click at [44, 267] on div "Reviews" at bounding box center [48, 276] width 32 height 27
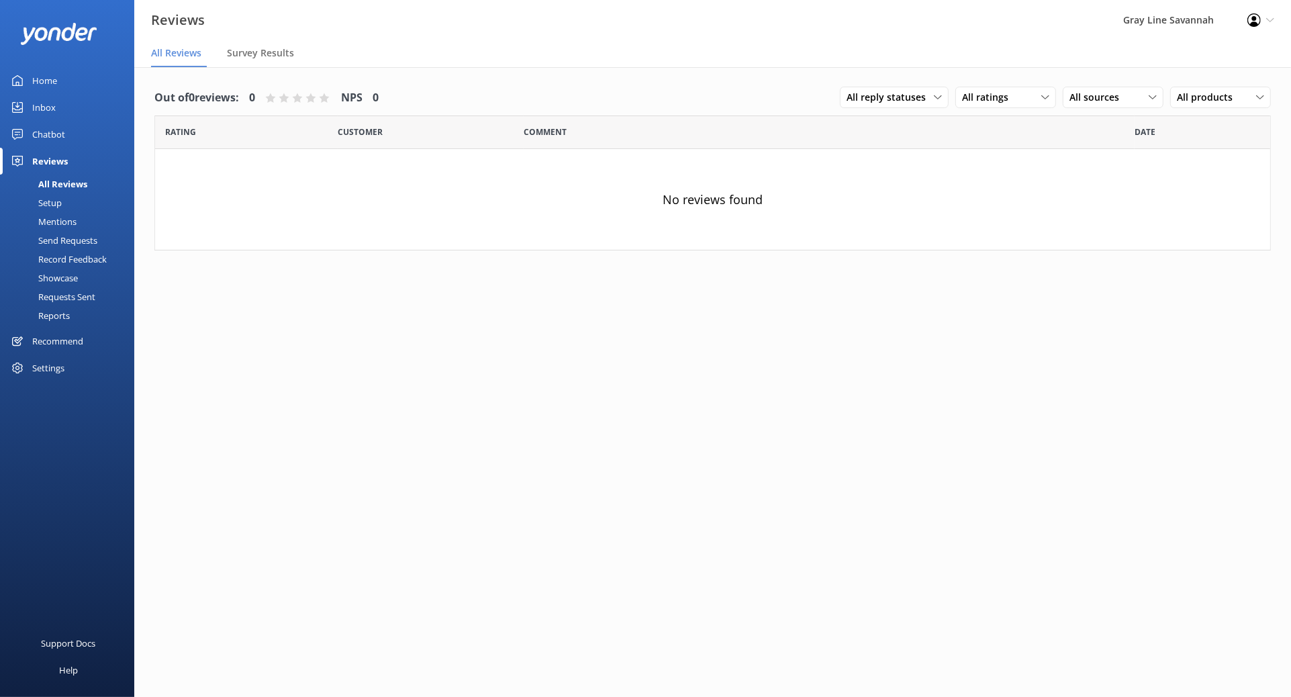
click at [70, 337] on div "Recommend" at bounding box center [57, 341] width 51 height 27
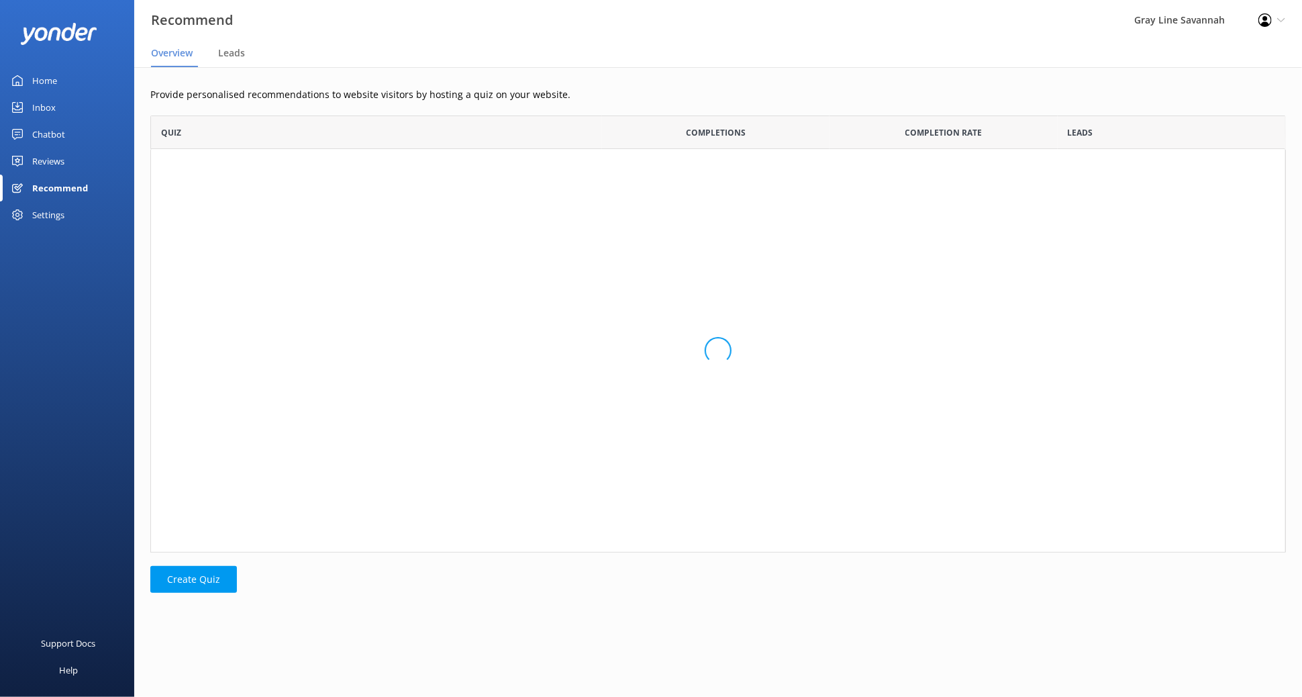
scroll to position [425, 1123]
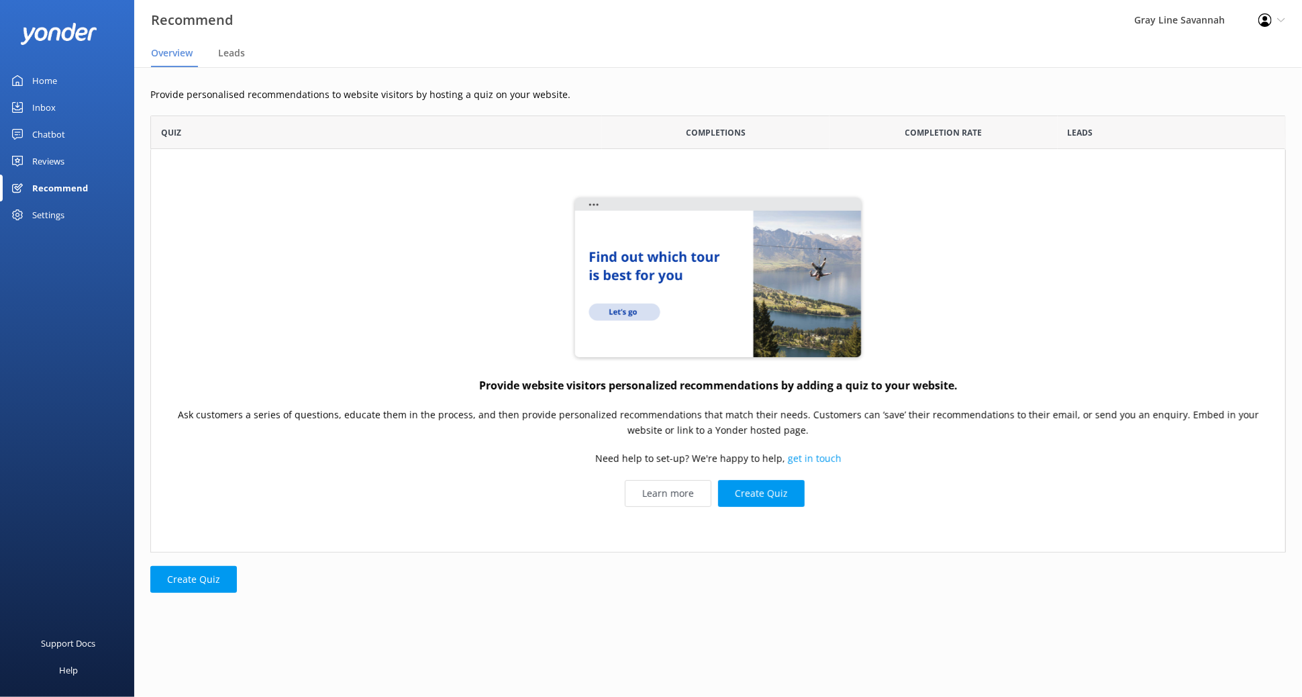
click at [46, 105] on div "Inbox" at bounding box center [43, 107] width 23 height 27
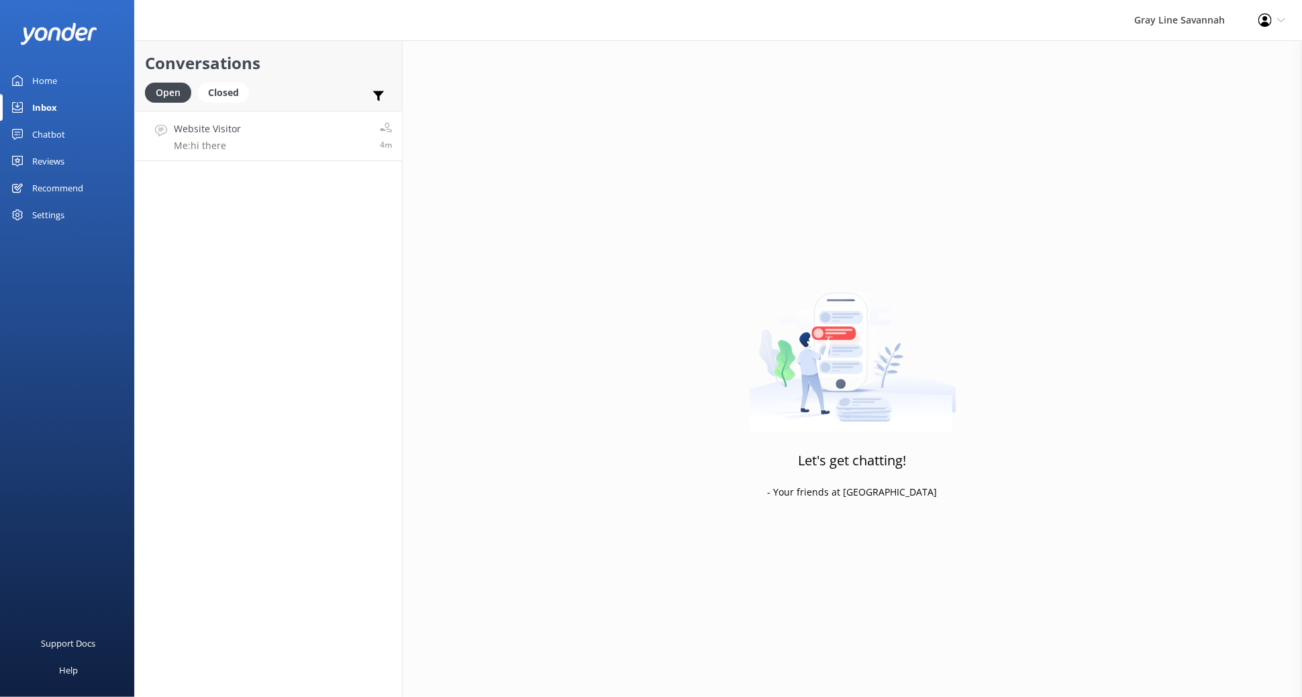
click at [277, 158] on link "Website Visitor Me: hi there 4m" at bounding box center [268, 136] width 267 height 50
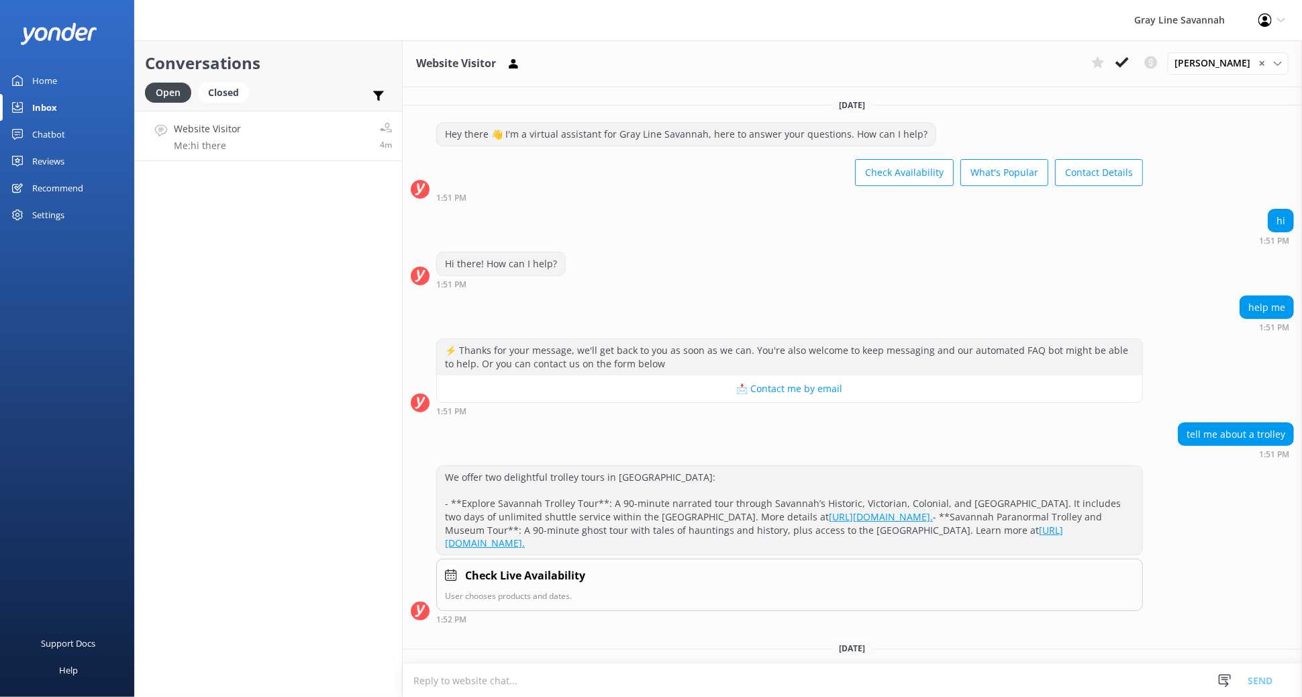
scroll to position [574, 0]
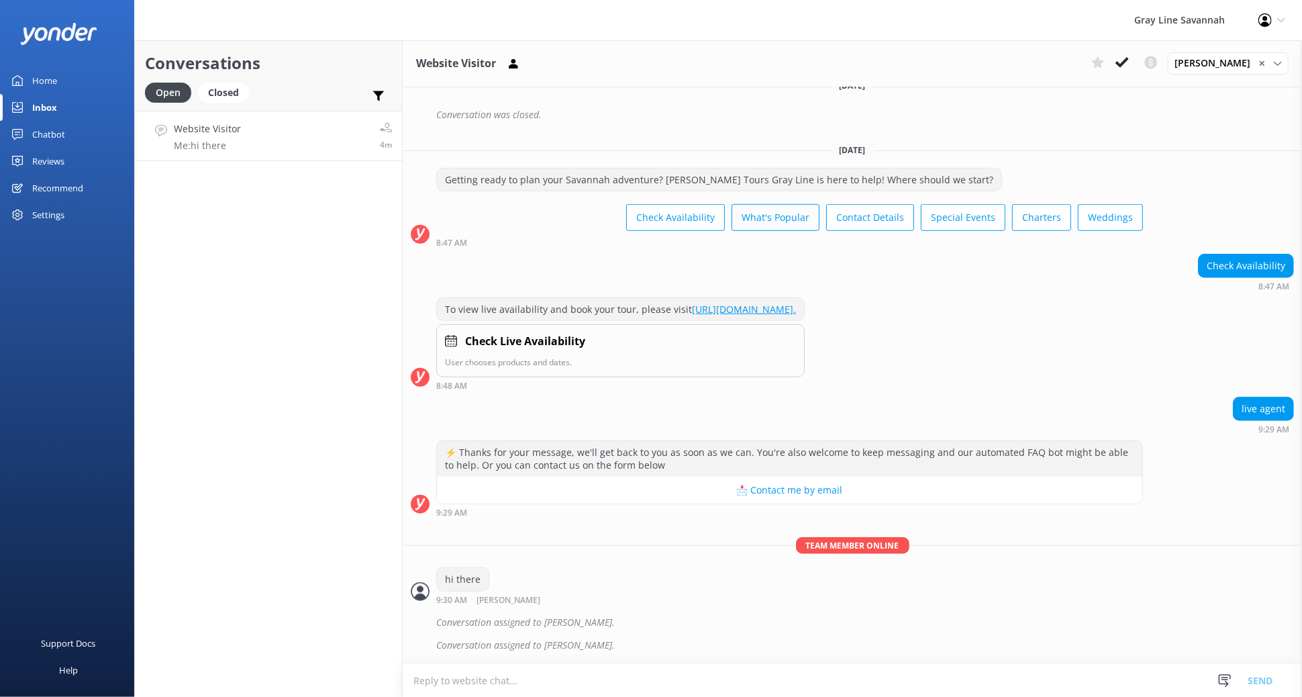
click at [778, 224] on button "What's Popular" at bounding box center [776, 217] width 88 height 27
click at [479, 695] on textarea at bounding box center [852, 680] width 899 height 33
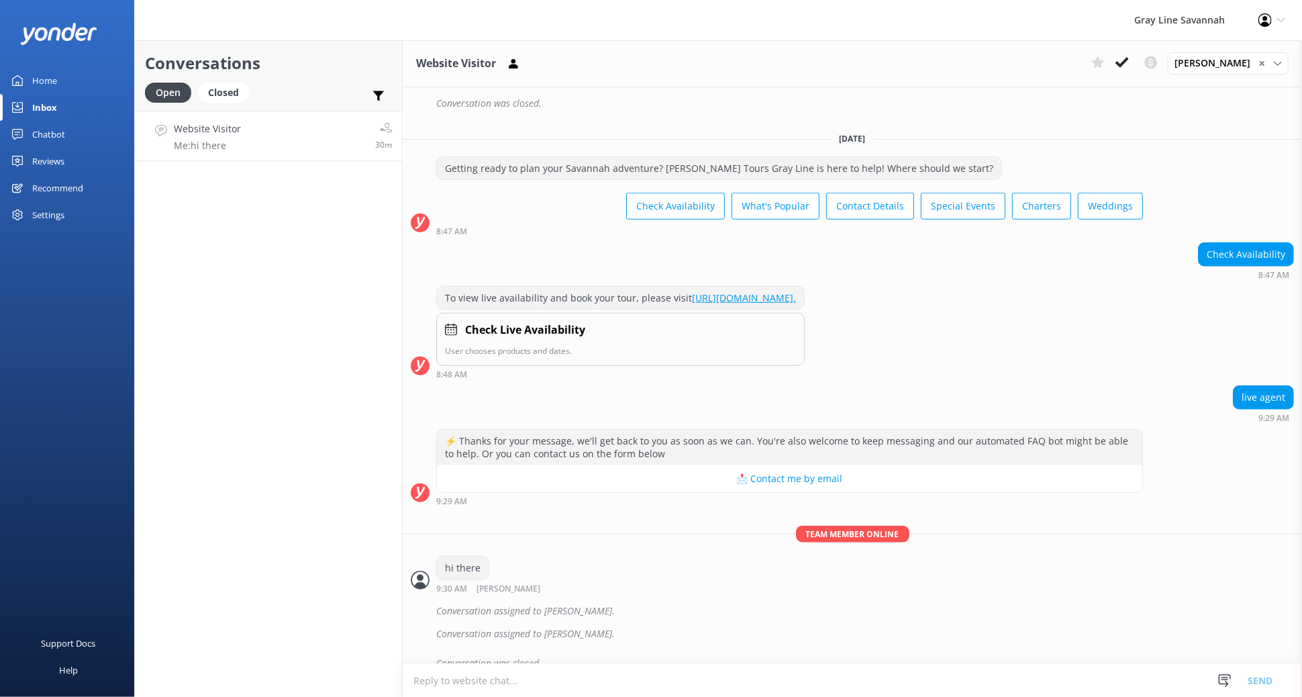
scroll to position [603, 0]
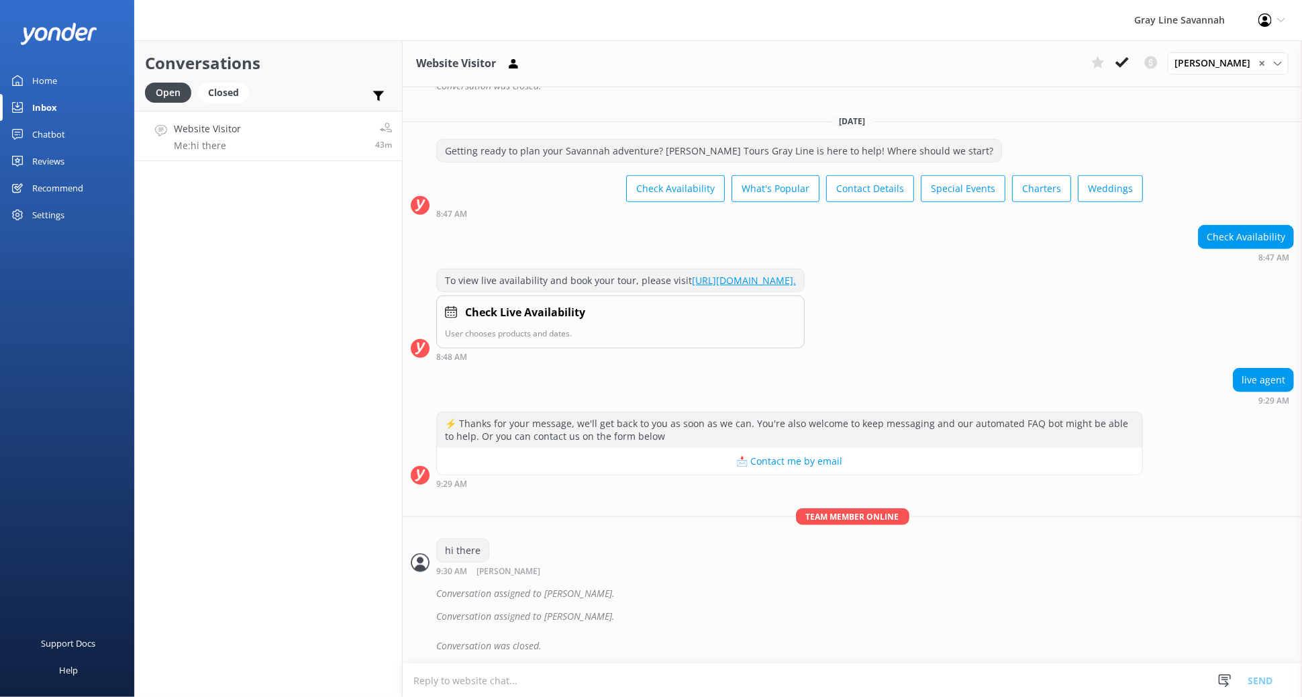
click at [52, 115] on div "Inbox" at bounding box center [44, 107] width 25 height 27
